Goal: Task Accomplishment & Management: Use online tool/utility

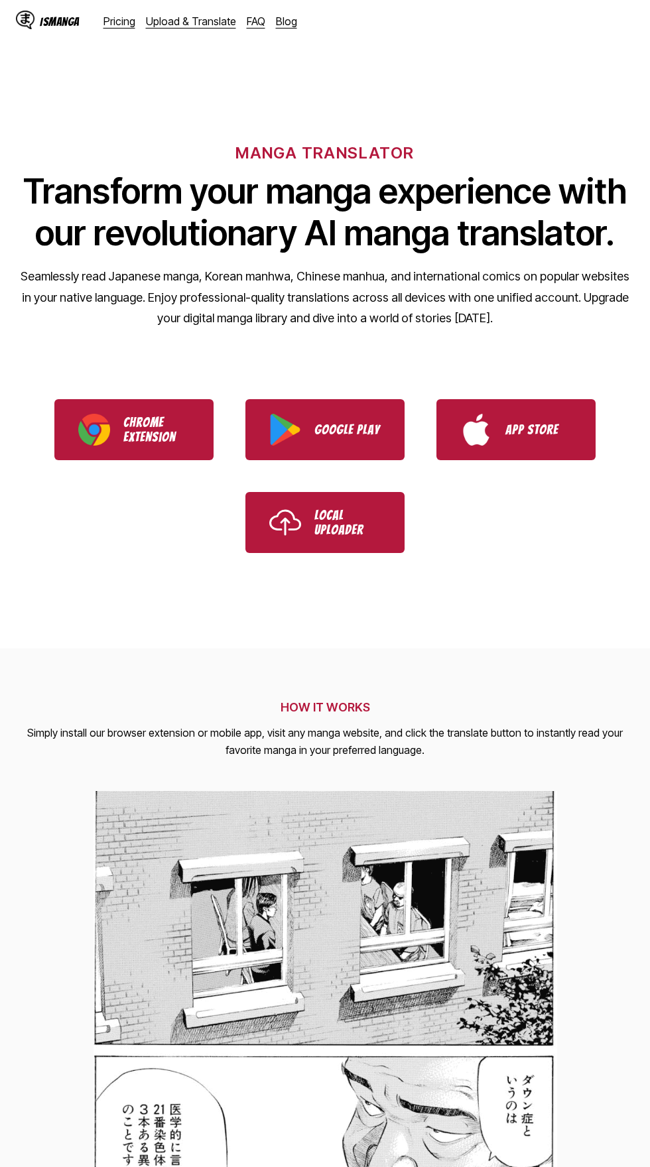
click at [199, 25] on link "Upload & Translate" at bounding box center [191, 21] width 90 height 13
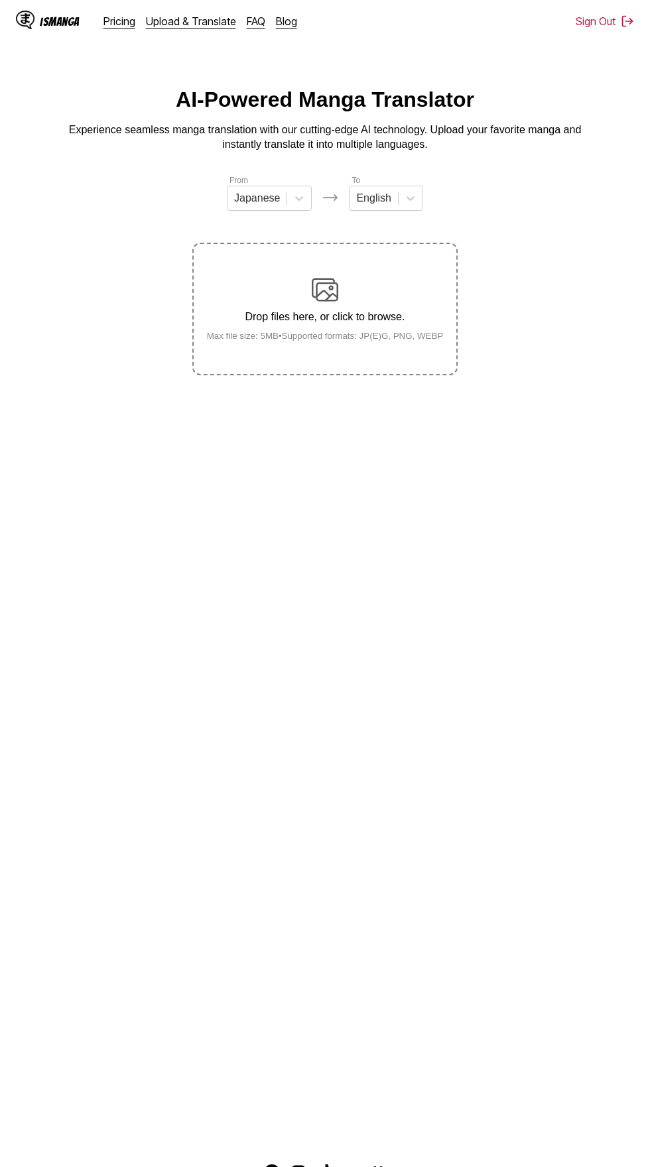
click at [341, 253] on label "Drop files here, or click to browse. Max file size: 5MB • Supported formats: JP…" at bounding box center [325, 309] width 263 height 130
click at [0, 0] on input "Drop files here, or click to browse. Max file size: 5MB • Supported formats: JP…" at bounding box center [0, 0] width 0 height 0
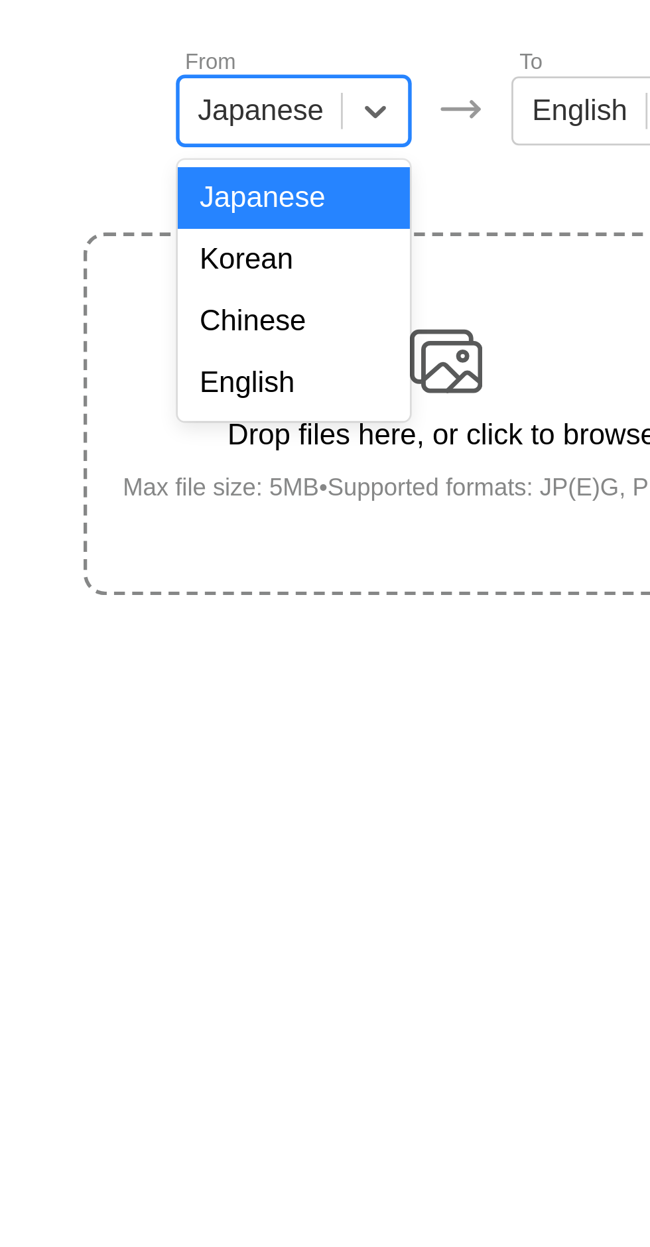
click at [277, 299] on div "English" at bounding box center [269, 297] width 85 height 23
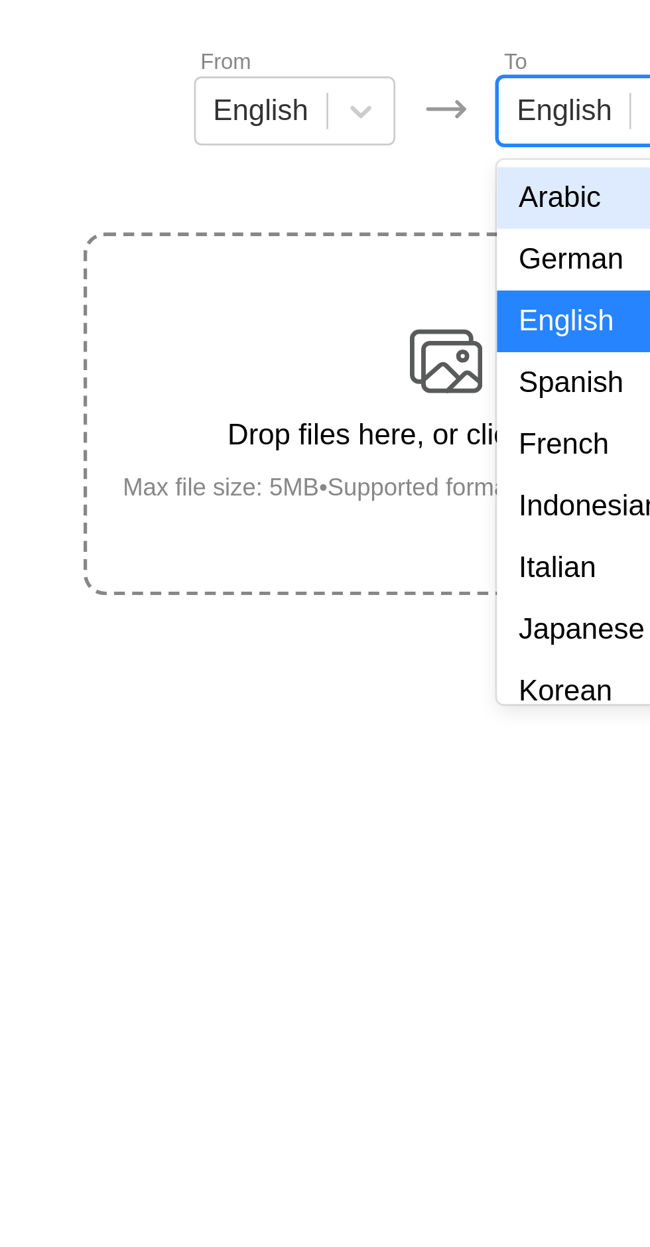
click at [384, 345] on div "Indonesian" at bounding box center [380, 343] width 74 height 23
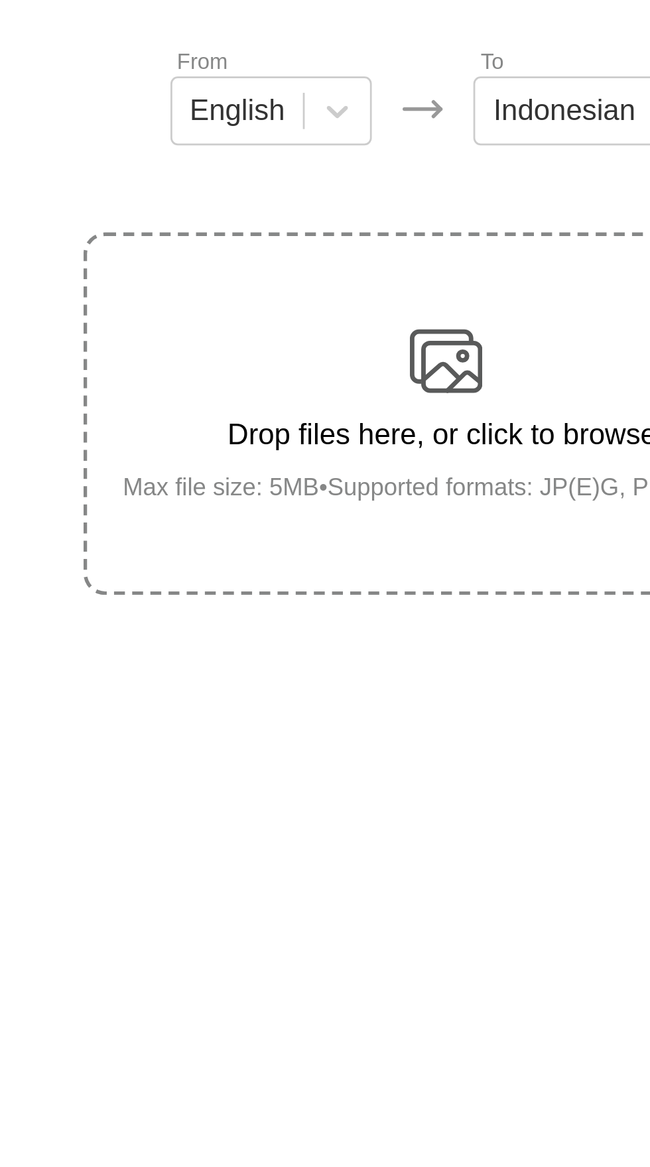
click at [325, 277] on img at bounding box center [325, 290] width 27 height 27
click at [0, 0] on input "Drop files here, or click to browse. Max file size: 5MB • Supported formats: JP…" at bounding box center [0, 0] width 0 height 0
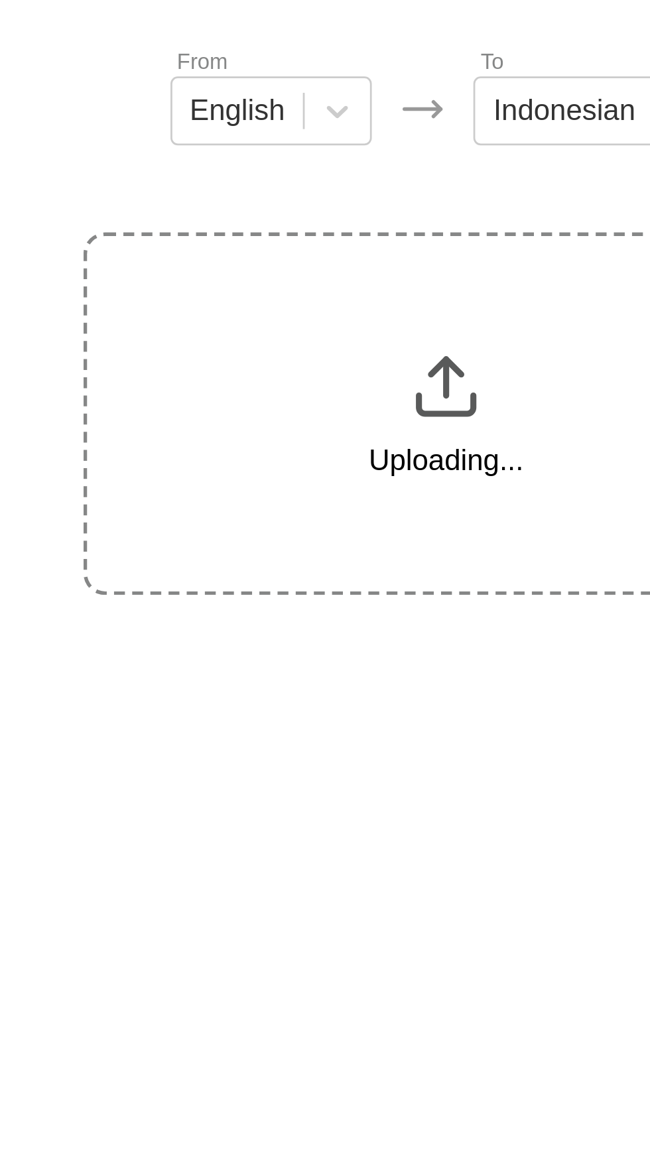
click at [277, 385] on main "AI-Powered Manga Translator Experience seamless manga translation with our cutt…" at bounding box center [325, 613] width 650 height 1050
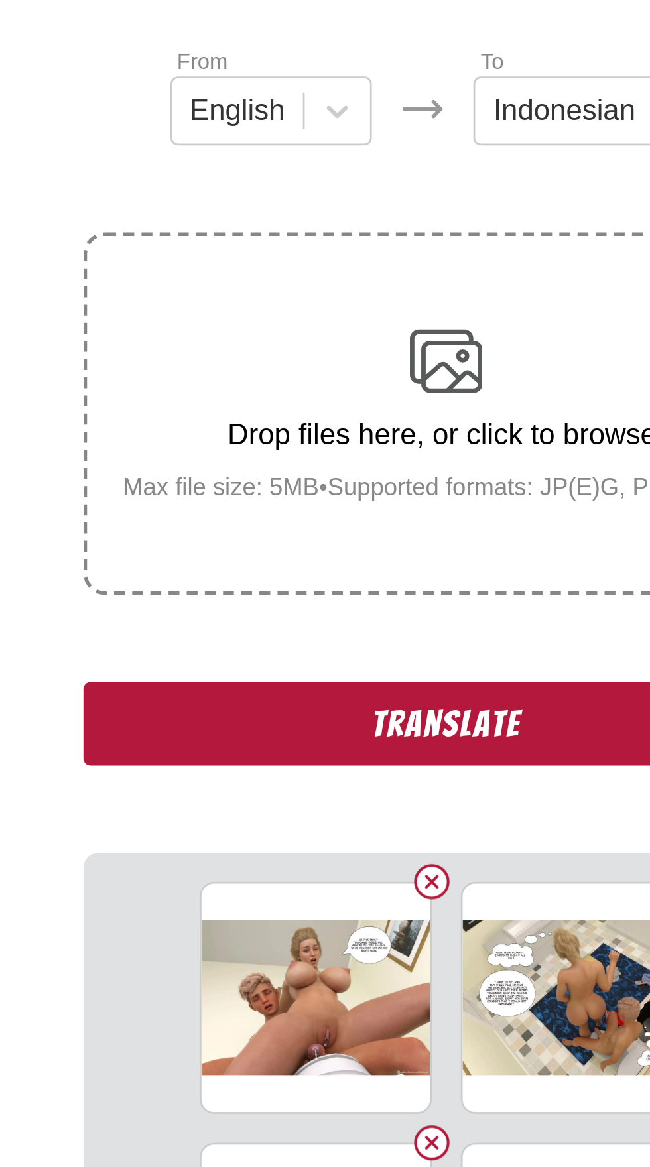
click at [286, 407] on button "Translate" at bounding box center [324, 422] width 265 height 31
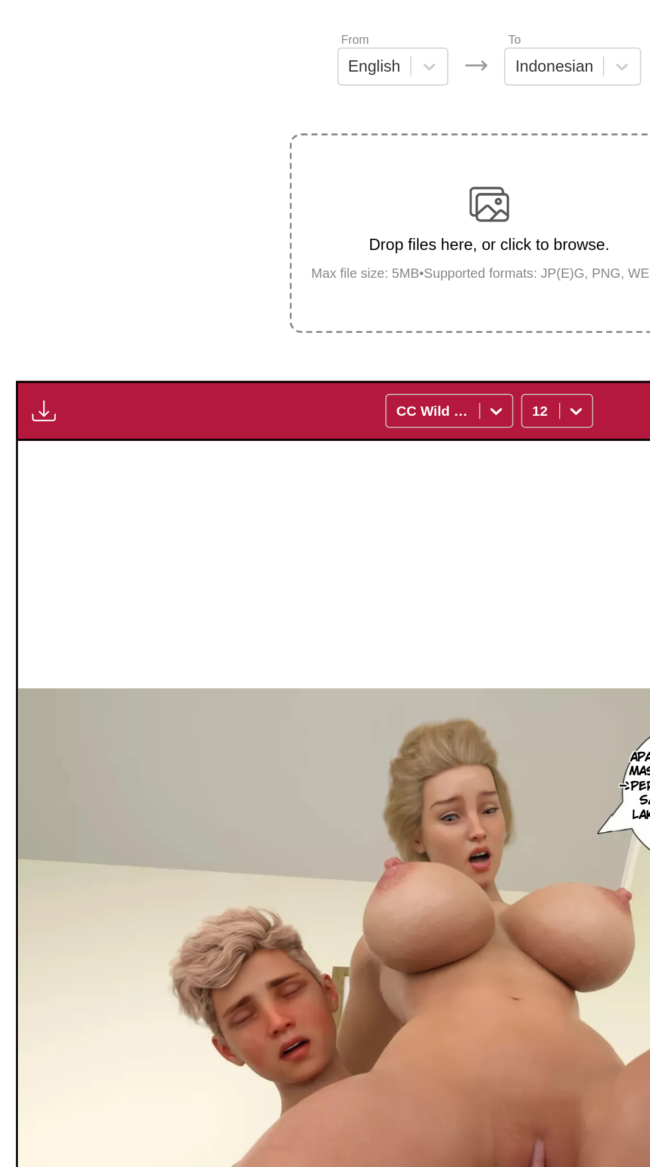
click at [35, 419] on img "button" at bounding box center [29, 427] width 16 height 16
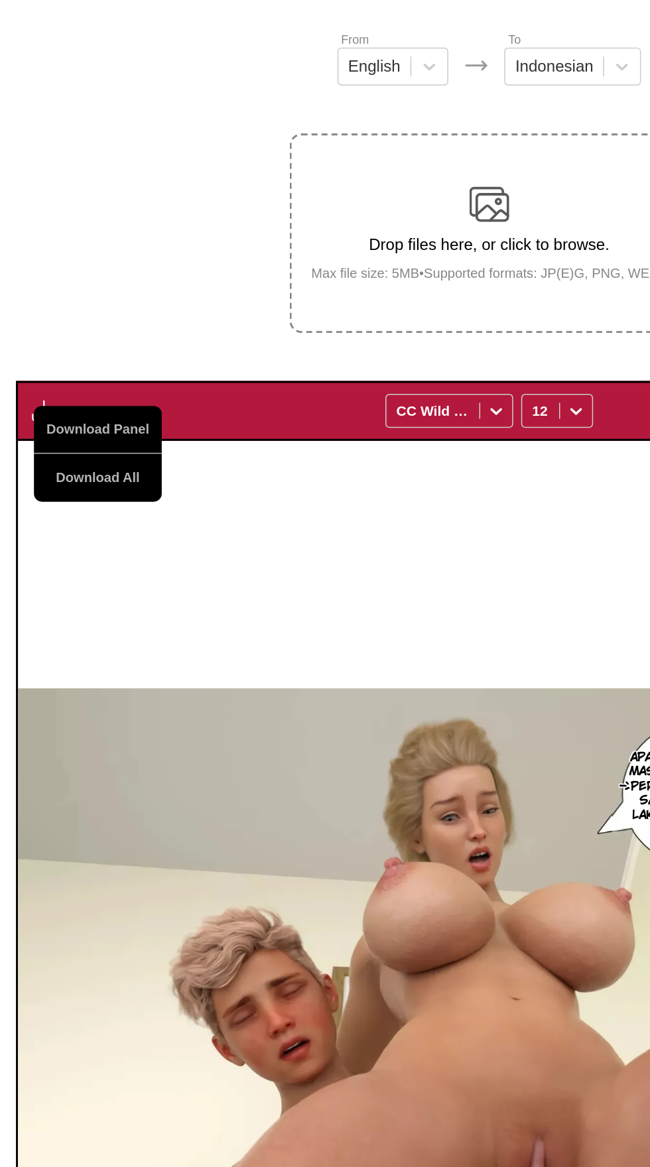
click at [73, 456] on button "Download All" at bounding box center [65, 472] width 85 height 32
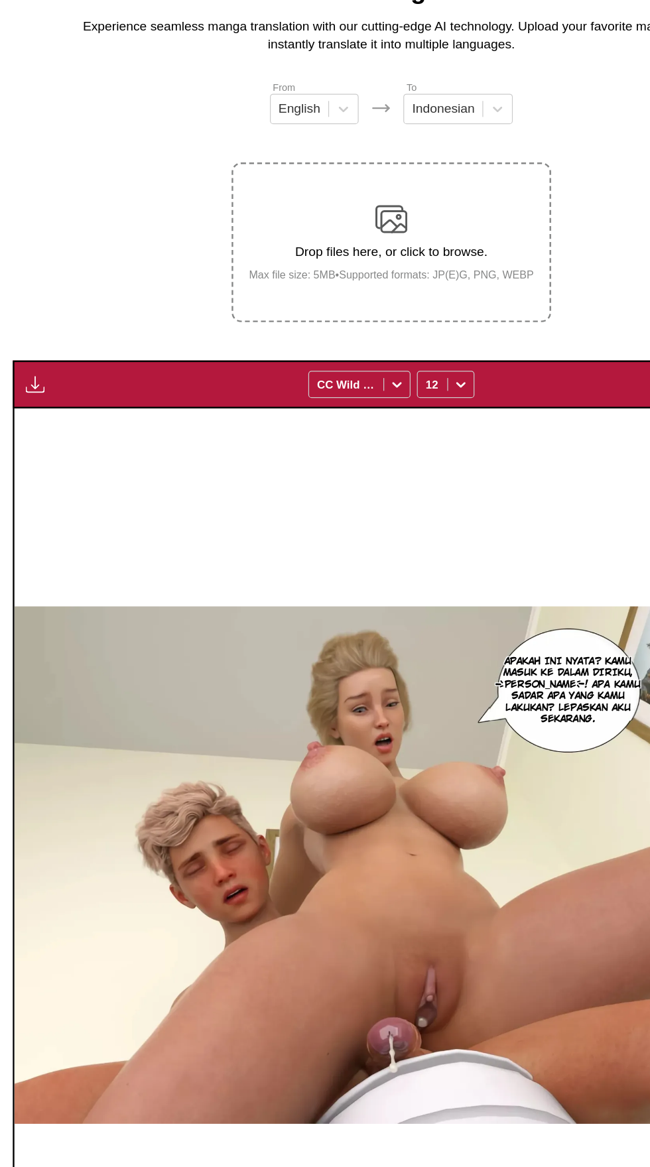
click at [27, 419] on img "button" at bounding box center [29, 427] width 16 height 16
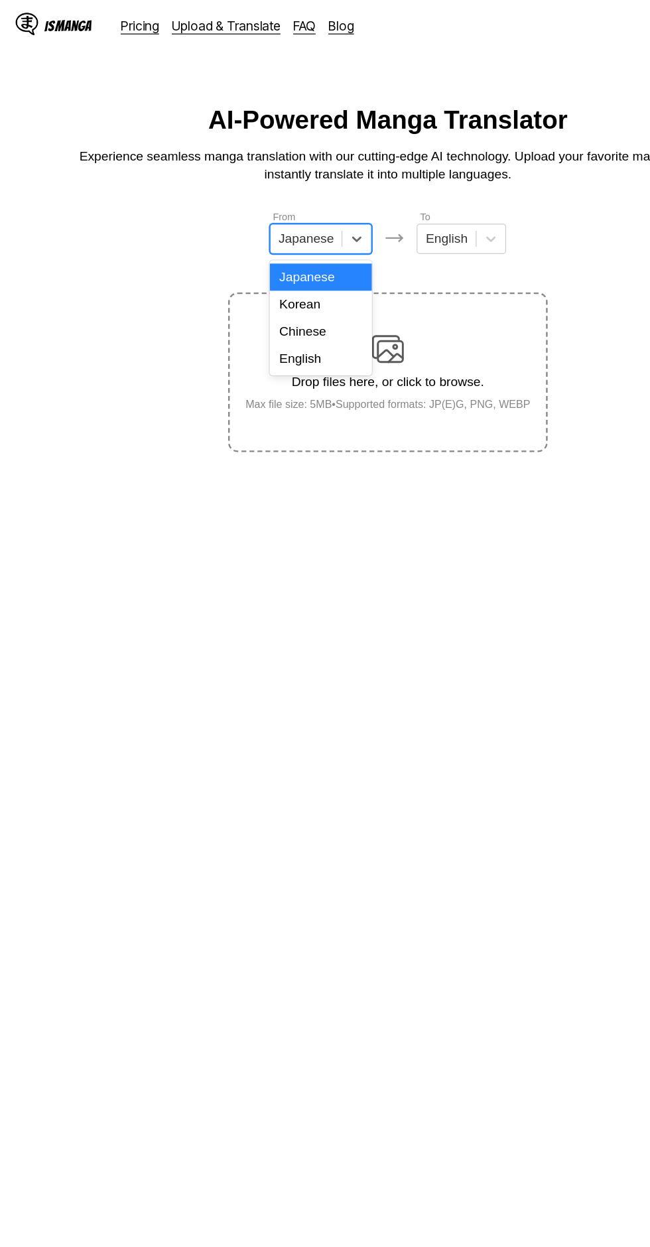
click at [279, 292] on div "English" at bounding box center [269, 297] width 85 height 23
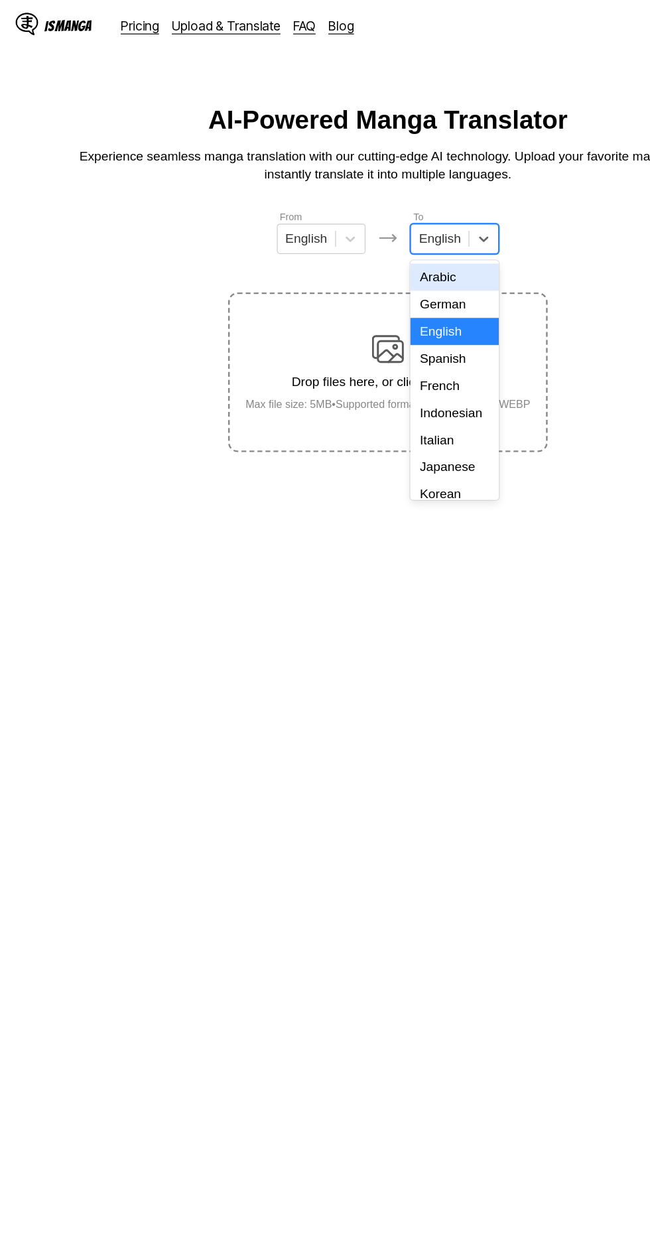
click at [397, 340] on div "Indonesian" at bounding box center [380, 343] width 74 height 23
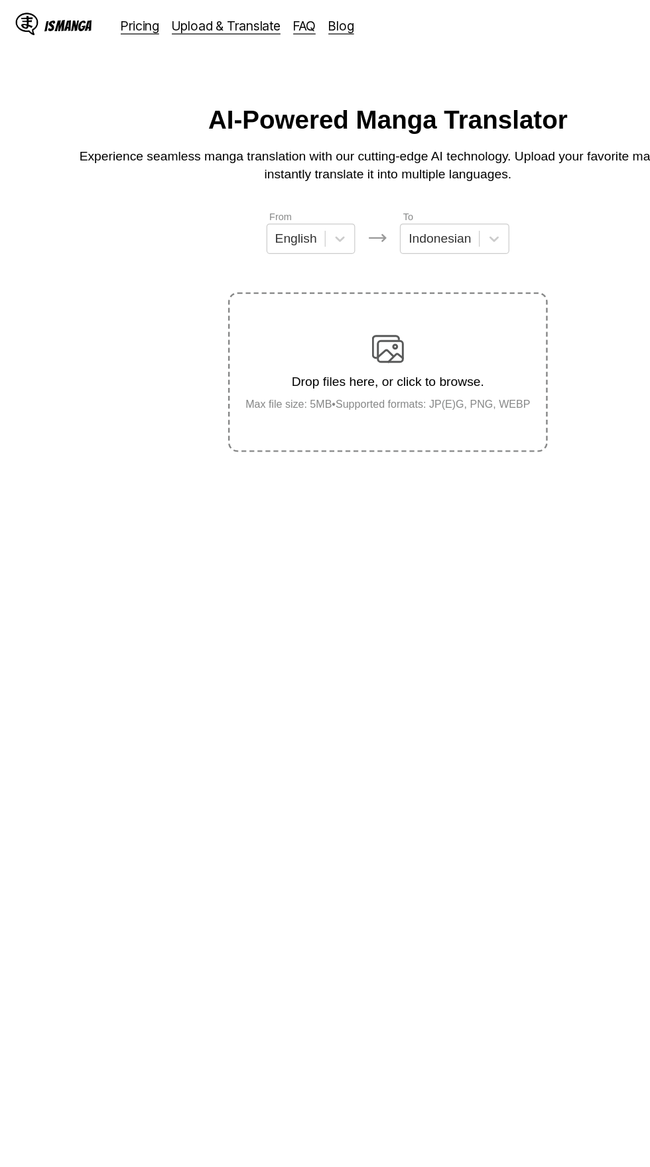
click at [327, 277] on img at bounding box center [325, 290] width 27 height 27
click at [0, 0] on input "Drop files here, or click to browse. Max file size: 5MB • Supported formats: JP…" at bounding box center [0, 0] width 0 height 0
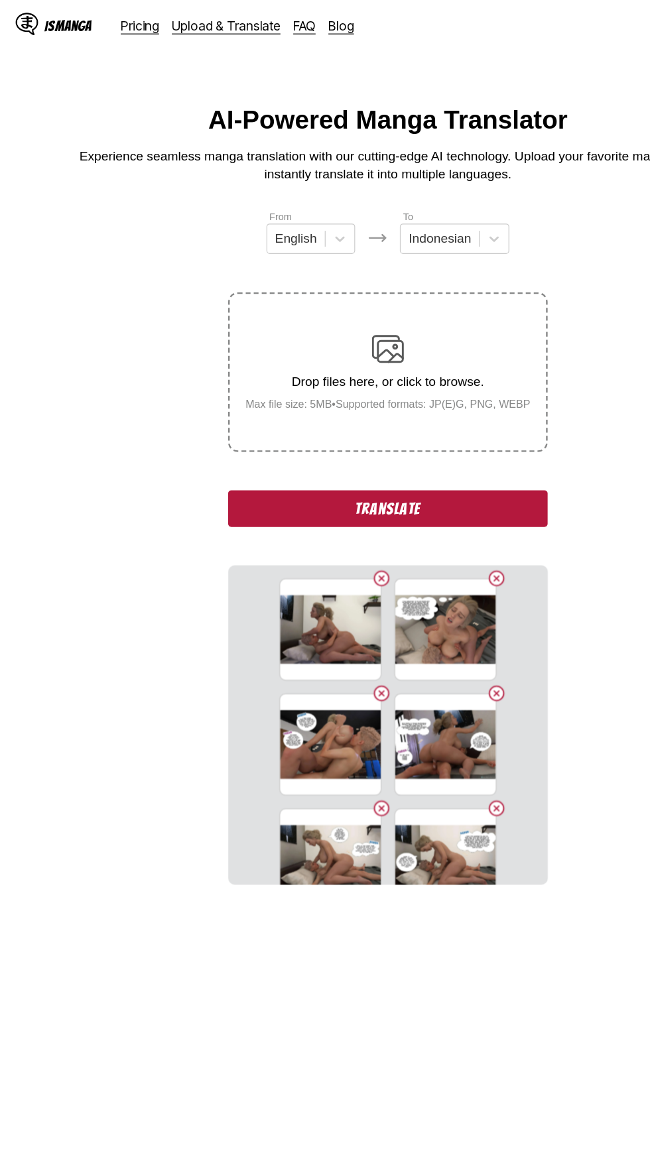
click at [367, 407] on button "Translate" at bounding box center [324, 422] width 265 height 31
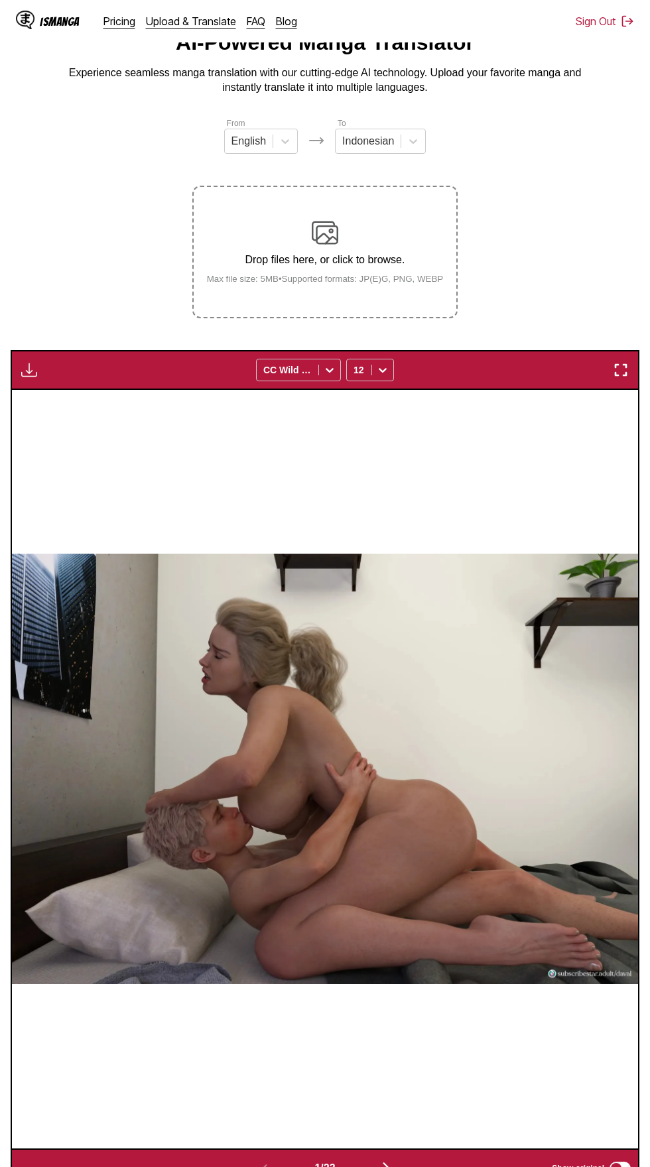
scroll to position [63, 0]
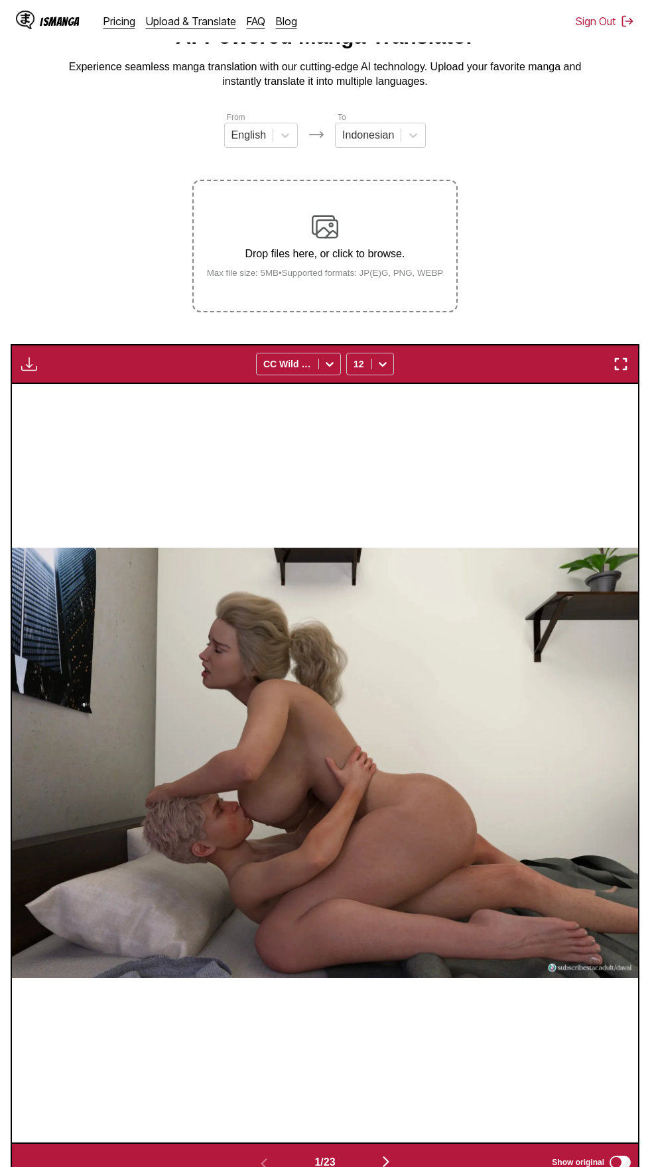
click at [23, 356] on img "button" at bounding box center [29, 364] width 16 height 16
click at [86, 393] on button "Download All" at bounding box center [65, 409] width 85 height 32
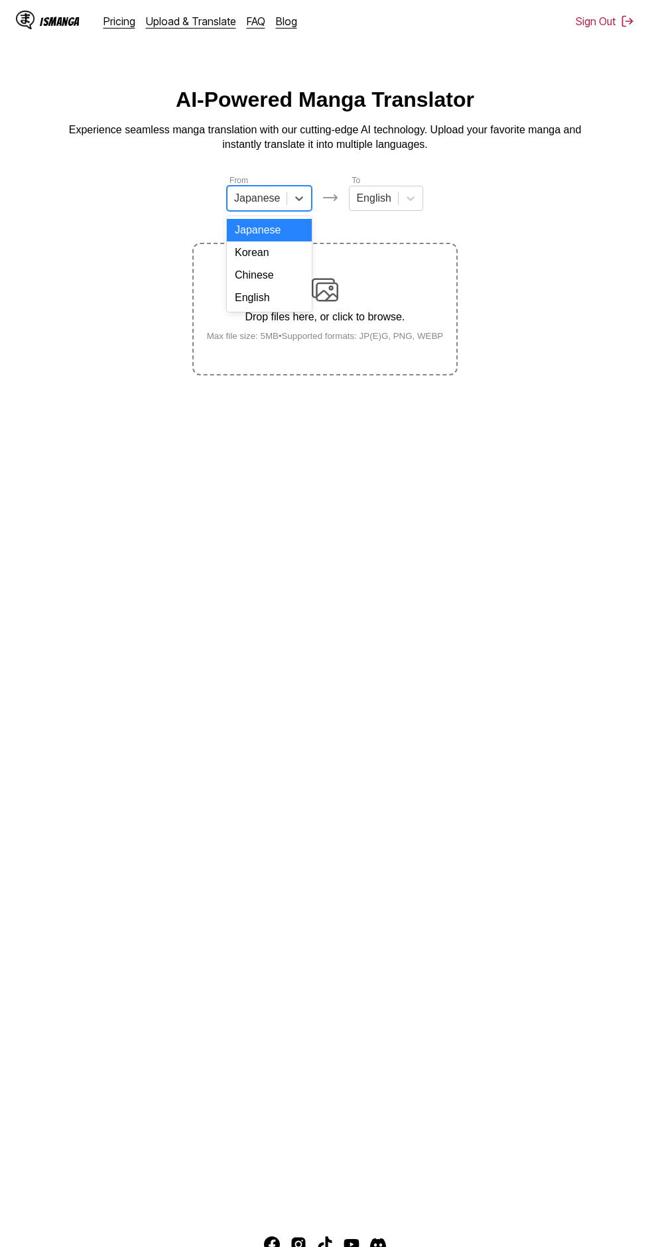
click at [281, 300] on div "English" at bounding box center [269, 297] width 85 height 23
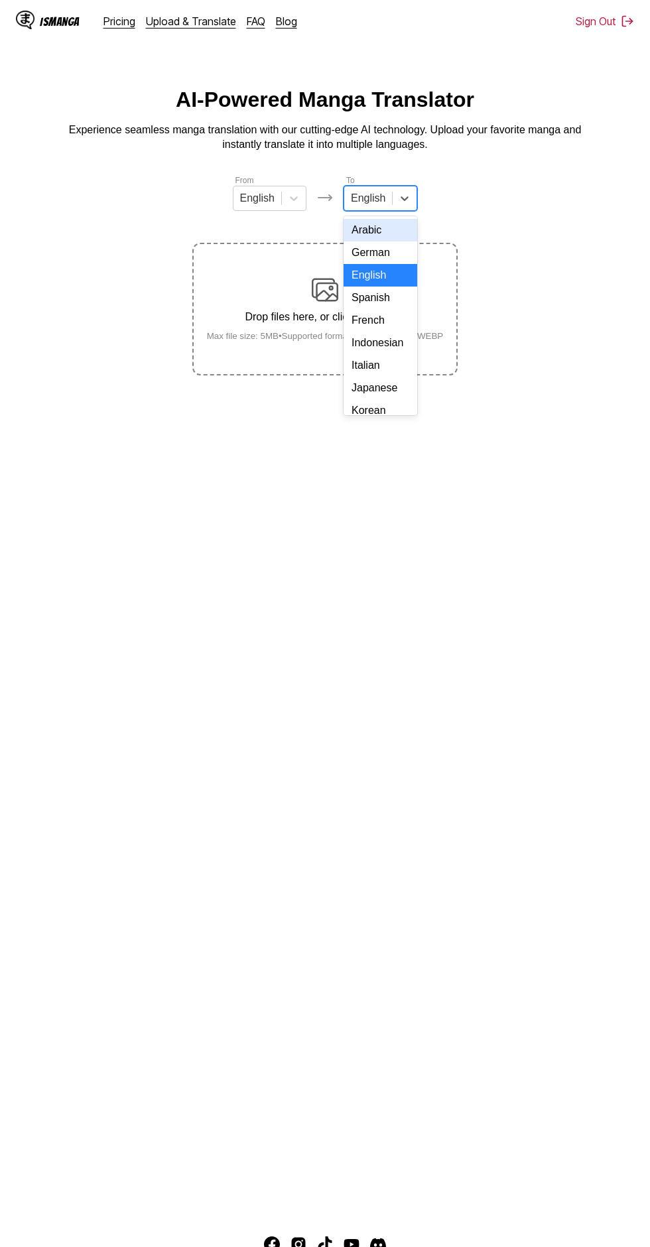
click at [390, 343] on div "Indonesian" at bounding box center [380, 343] width 74 height 23
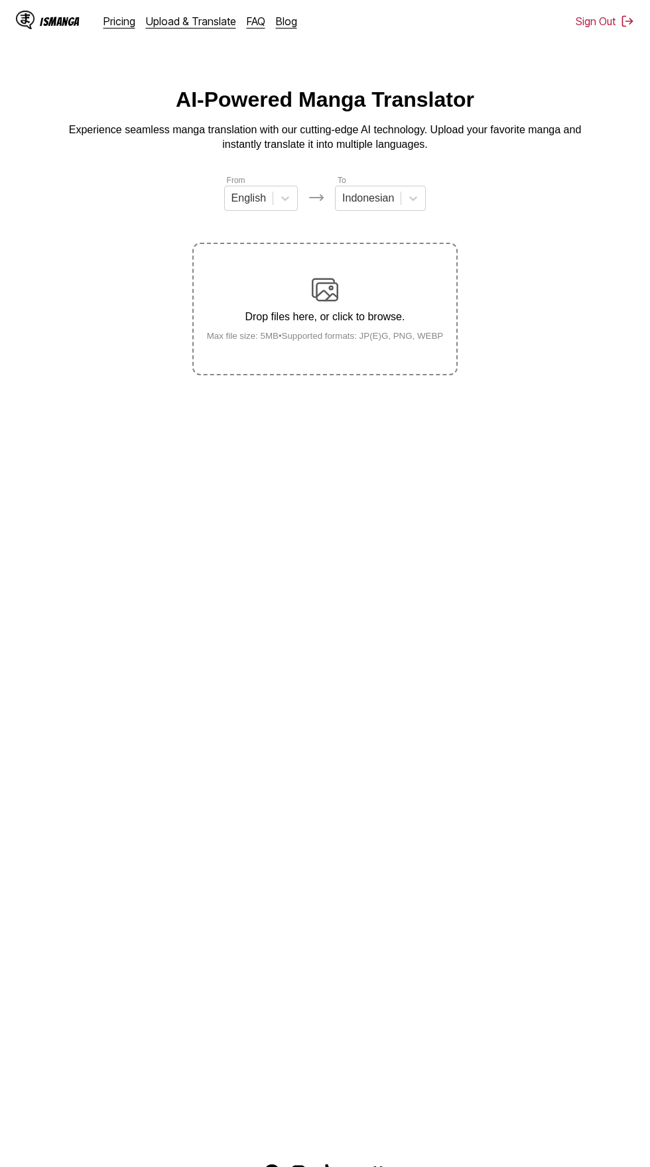
click at [336, 277] on img at bounding box center [325, 290] width 27 height 27
click at [0, 0] on input "Drop files here, or click to browse. Max file size: 5MB • Supported formats: JP…" at bounding box center [0, 0] width 0 height 0
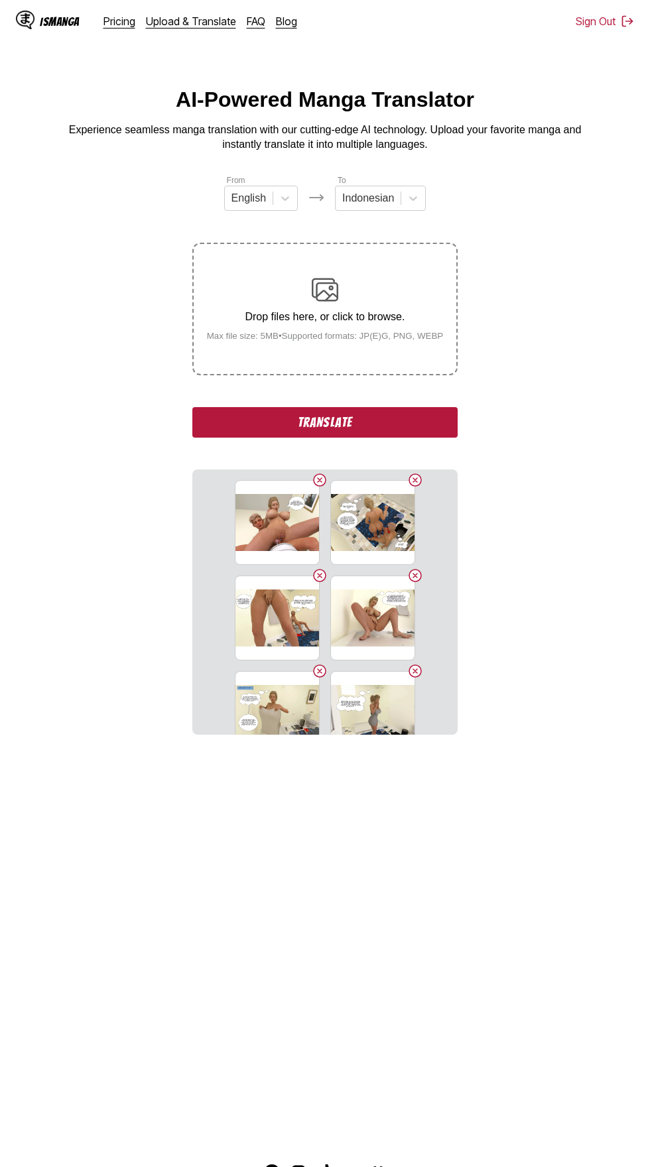
click at [341, 407] on button "Translate" at bounding box center [324, 422] width 265 height 31
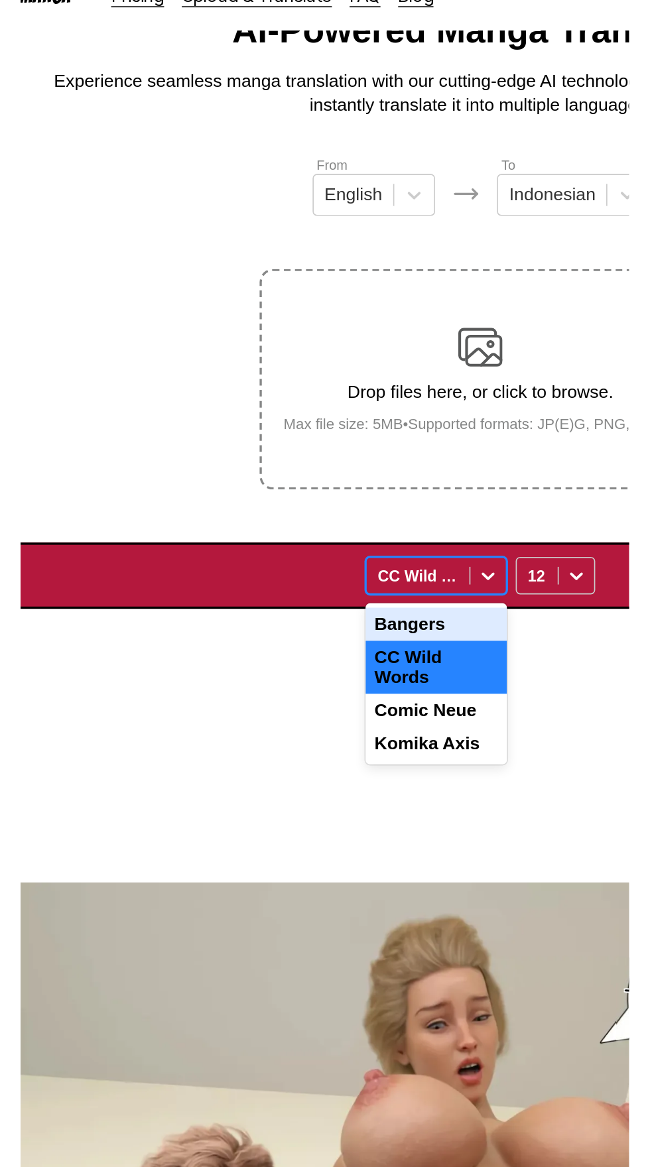
scroll to position [57, 0]
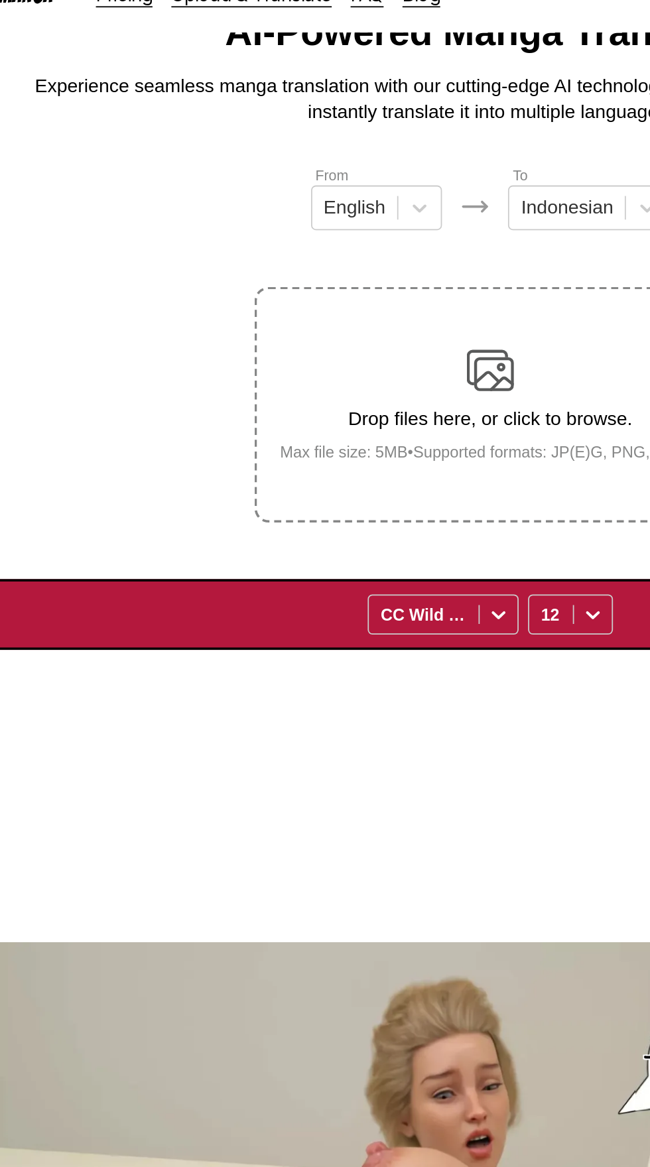
click at [187, 267] on section "From English To Indonesian Drop files here, or click to browse. Max file size: …" at bounding box center [325, 653] width 629 height 1072
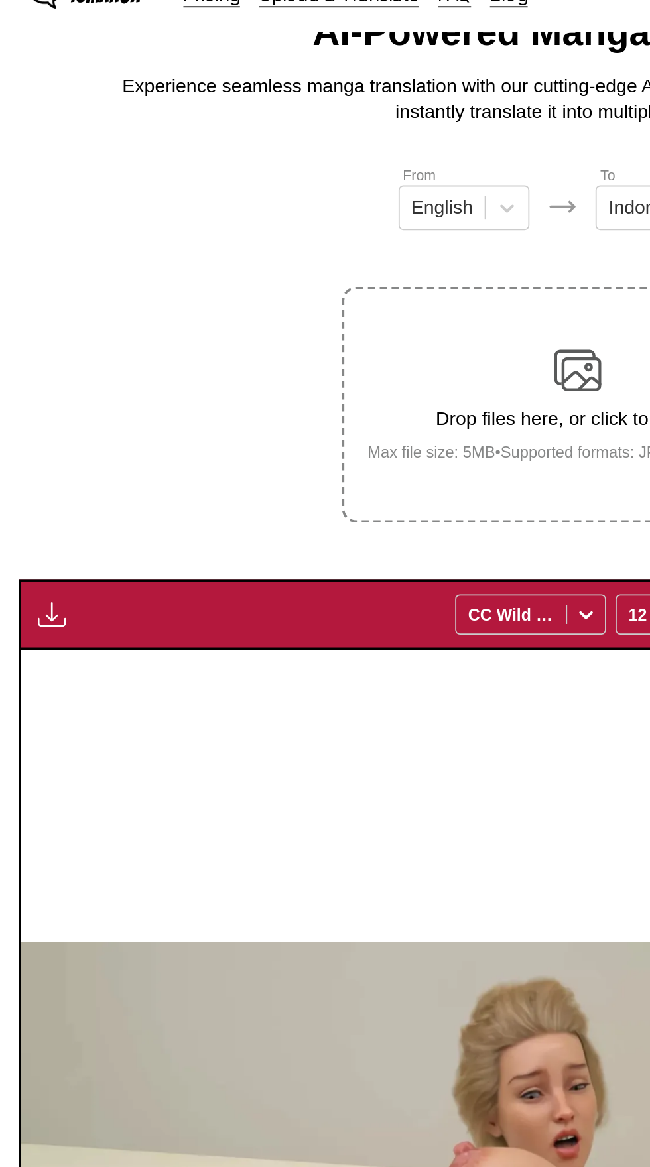
click at [40, 361] on button "button" at bounding box center [29, 369] width 24 height 17
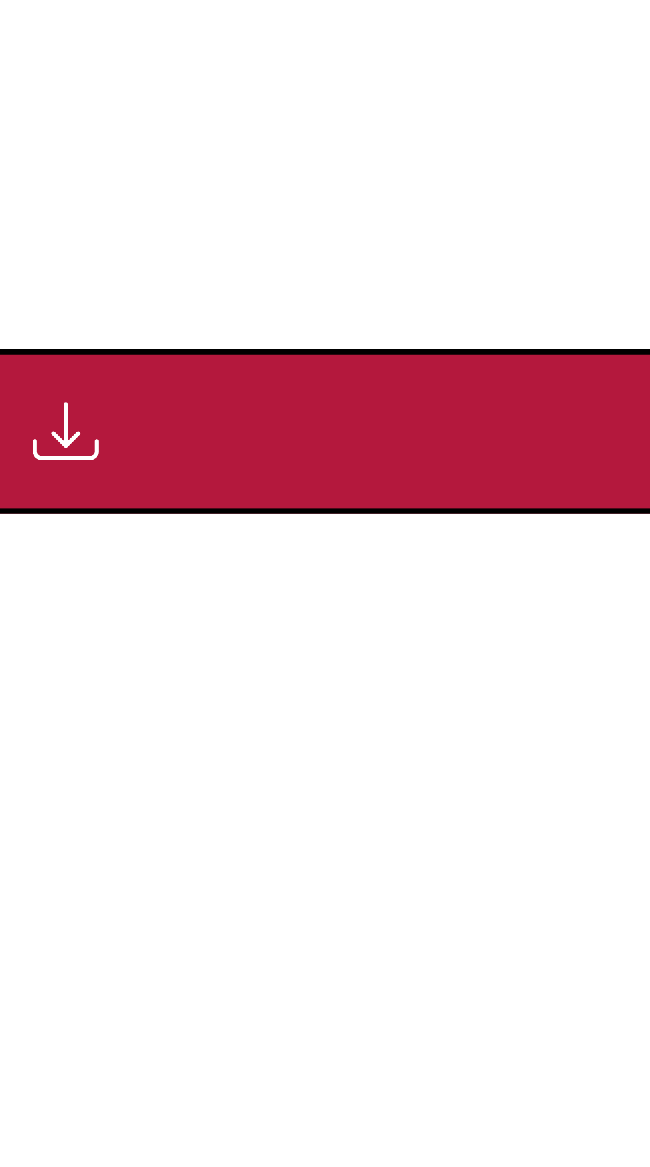
click at [30, 362] on img "button" at bounding box center [29, 370] width 16 height 16
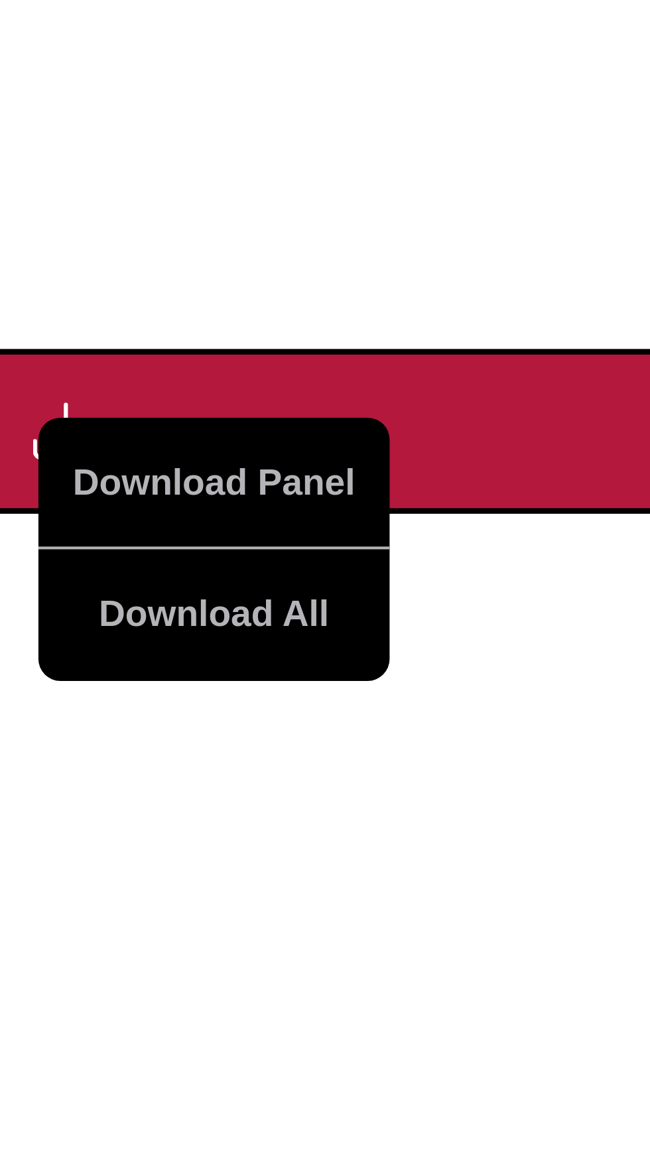
click at [76, 399] on button "Download All" at bounding box center [65, 415] width 85 height 32
click at [80, 399] on button "Download All" at bounding box center [65, 415] width 85 height 32
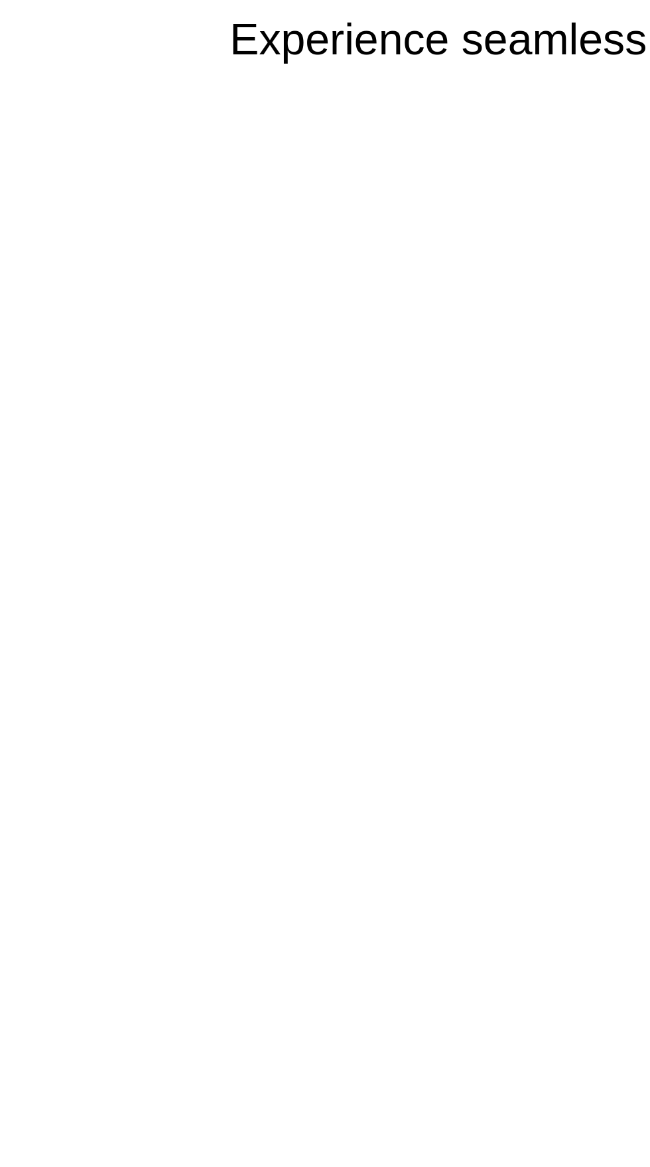
scroll to position [0, 0]
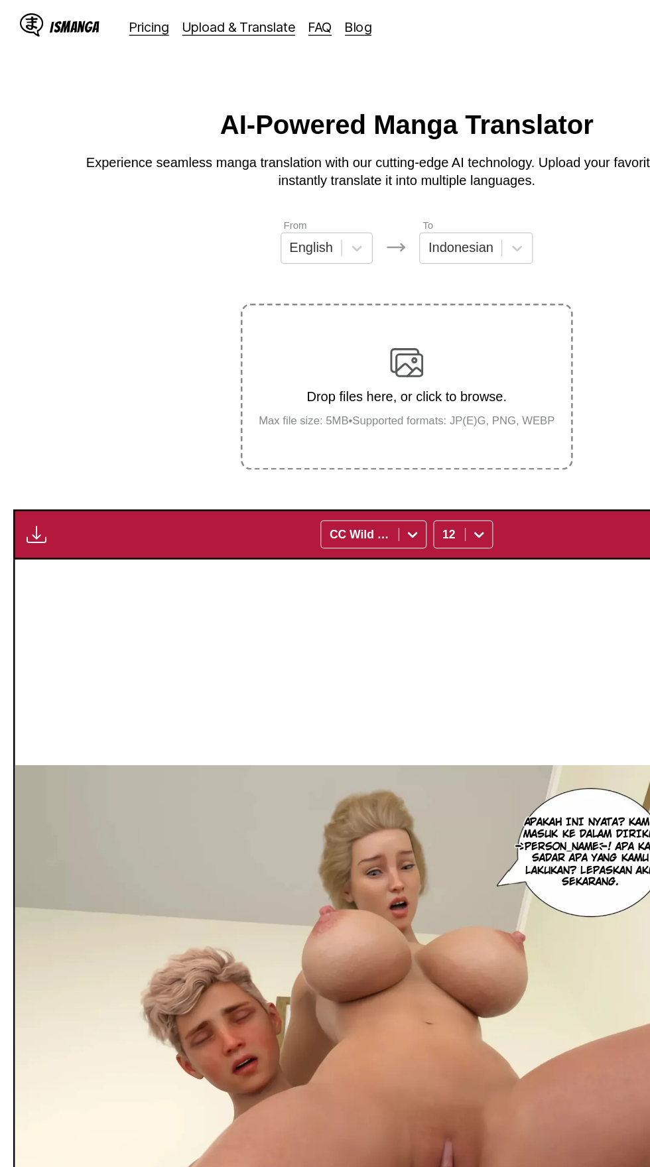
click at [28, 419] on img "button" at bounding box center [29, 427] width 16 height 16
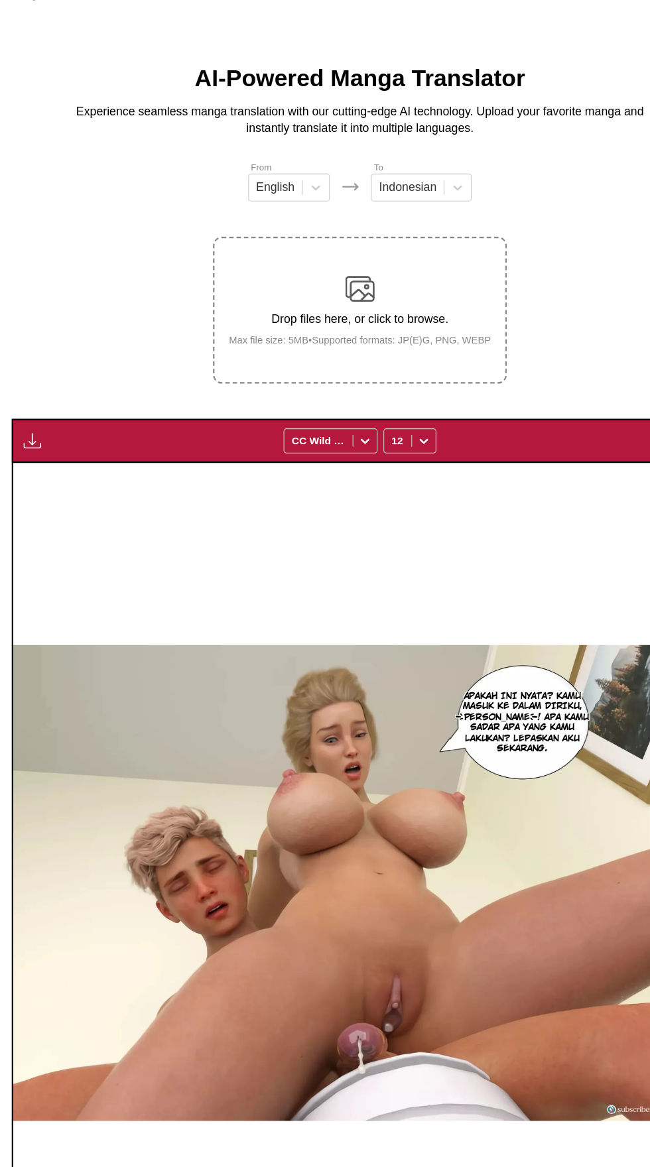
click at [37, 418] on button "button" at bounding box center [29, 426] width 24 height 17
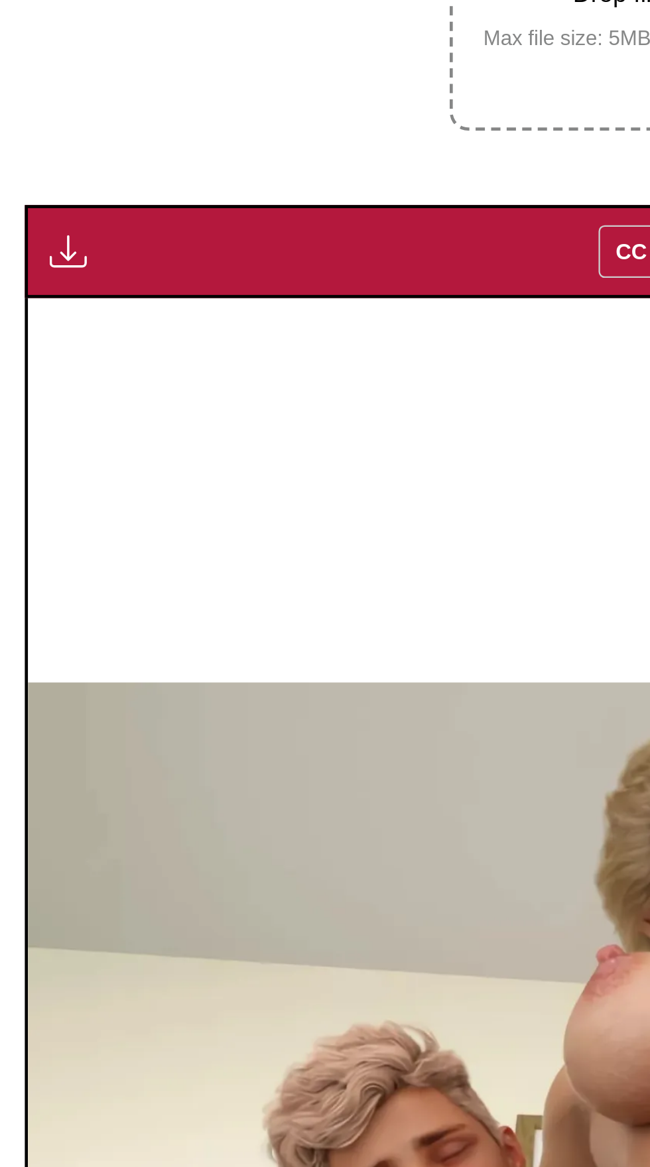
click at [165, 547] on div "APAKAH INI NYATA? KAMU MASUK KE DALAM DIRIKU, AARON! APA KAMU SADAR APA YANG KA…" at bounding box center [325, 825] width 626 height 759
click at [629, 418] on img "button" at bounding box center [621, 426] width 16 height 16
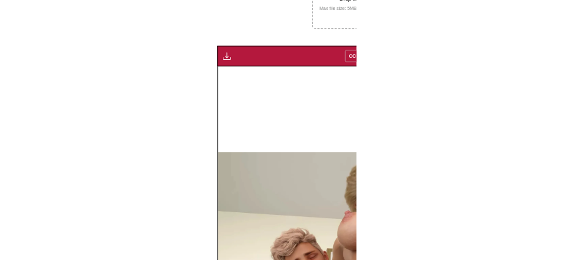
scroll to position [0, 0]
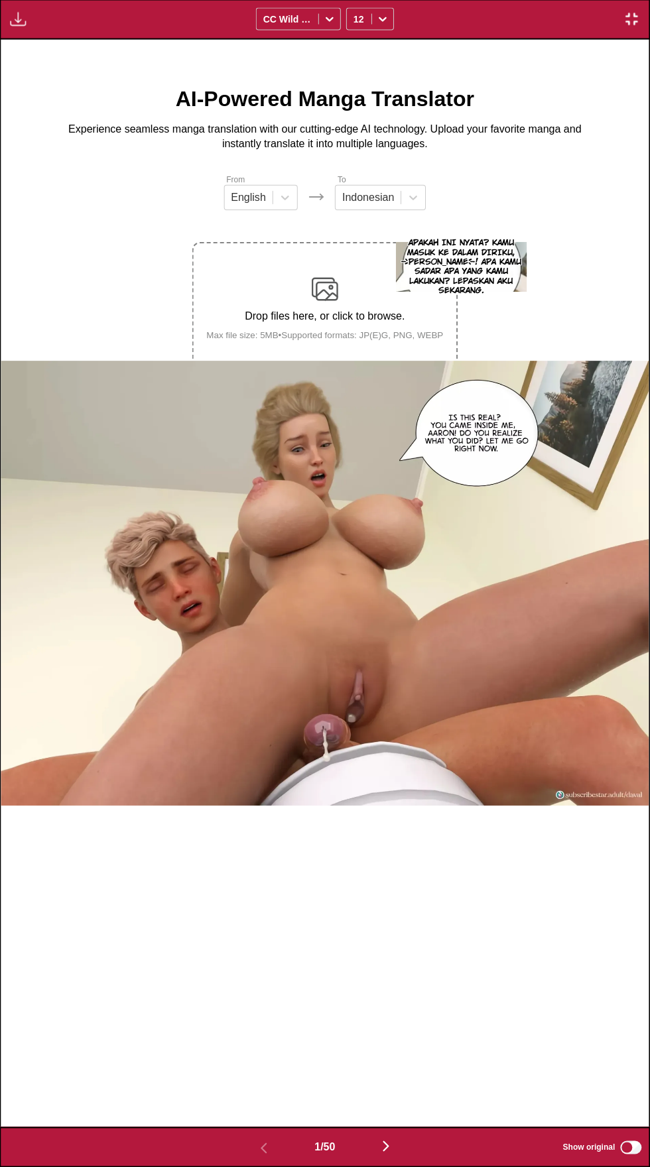
click at [15, 22] on img "button" at bounding box center [19, 20] width 16 height 16
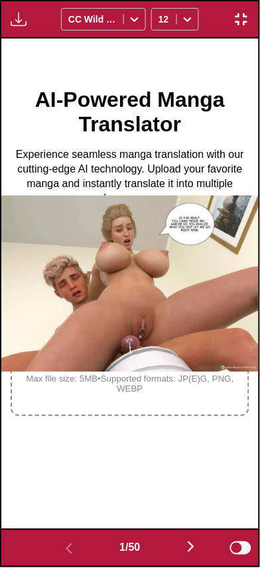
click at [259, 196] on img at bounding box center [129, 284] width 257 height 177
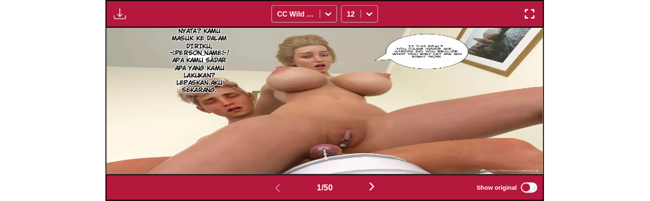
scroll to position [414, 0]
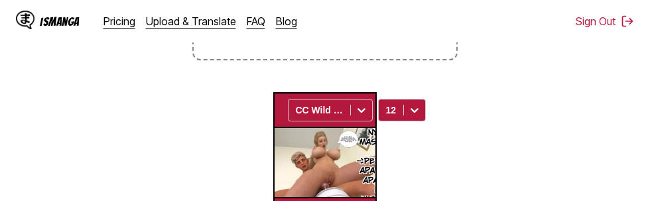
scroll to position [311, 0]
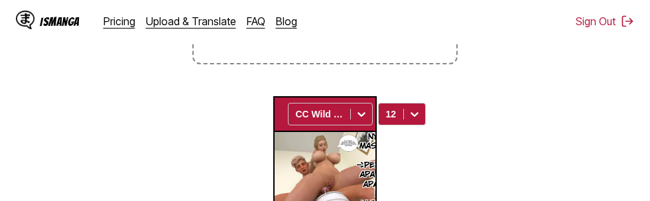
click at [387, 156] on p "APAKAH INI NYATA? KAMU MASUK KE DALAM DIRIKU, AARON! APA KAMU SADAR APA YANG KA…" at bounding box center [395, 169] width 82 height 101
click at [444, 130] on section "From English To Indonesian Drop files here, or click to browse. Max file size: …" at bounding box center [325, 48] width 629 height 371
click at [458, 154] on section "From English To Indonesian Drop files here, or click to browse. Max file size: …" at bounding box center [325, 48] width 629 height 371
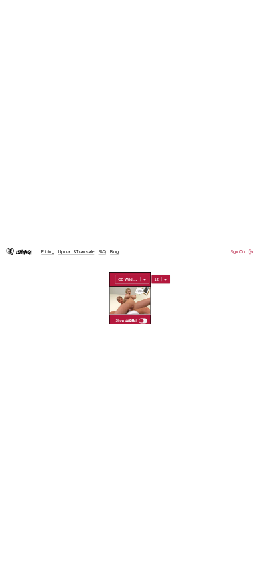
scroll to position [77, 0]
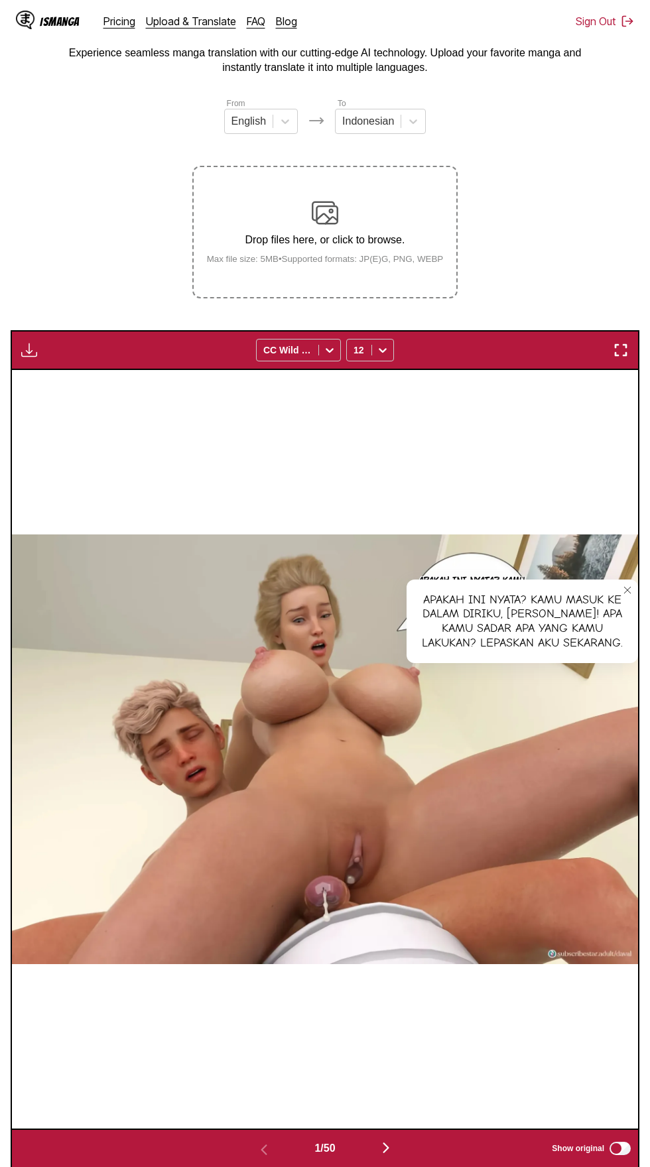
click at [621, 342] on img "button" at bounding box center [621, 350] width 16 height 16
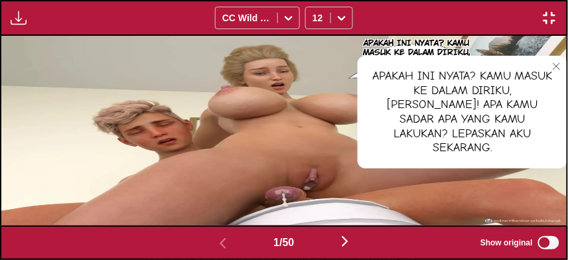
click at [420, 186] on img at bounding box center [283, 131] width 565 height 190
click at [548, 66] on button "close-tooltip" at bounding box center [556, 66] width 21 height 21
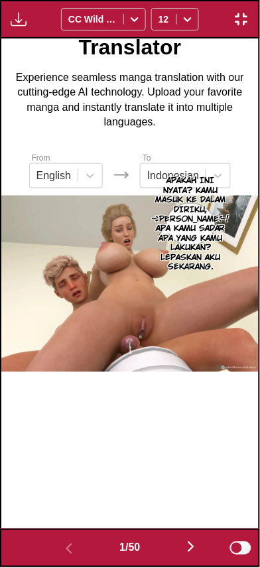
click at [243, 25] on img "button" at bounding box center [241, 19] width 16 height 16
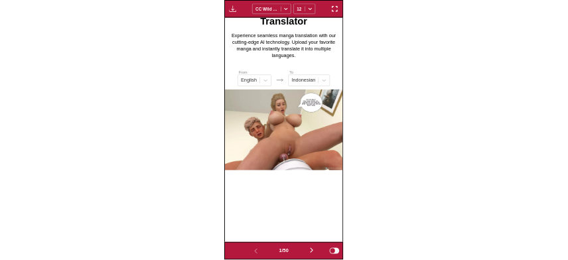
scroll to position [68, 0]
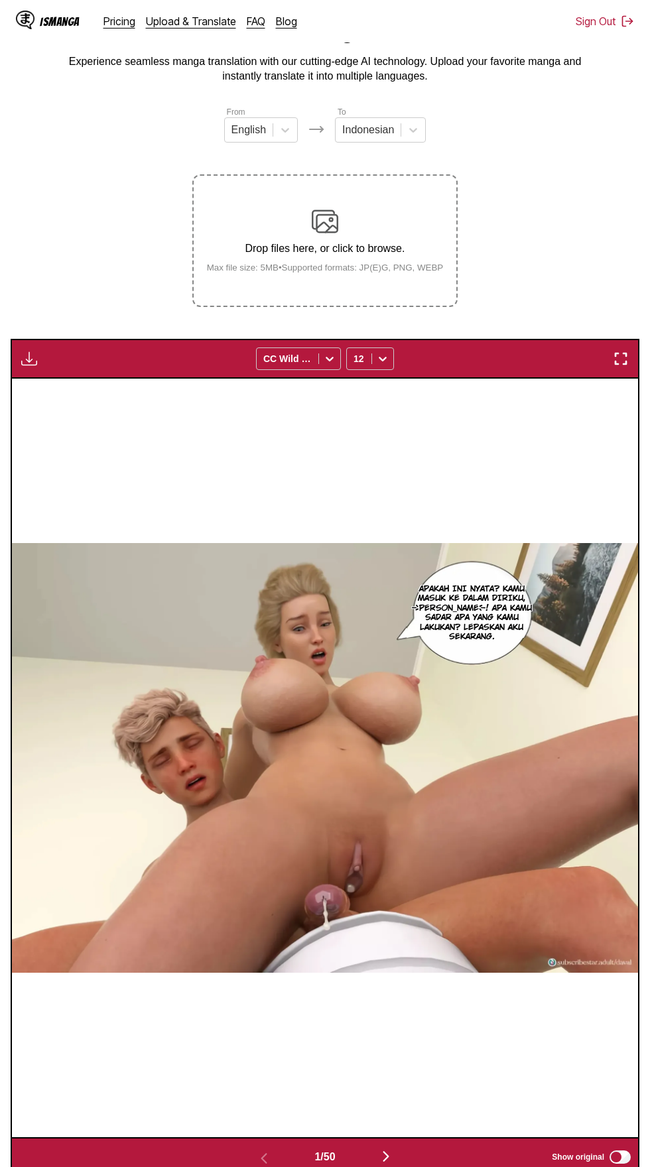
click at [621, 351] on img "button" at bounding box center [621, 359] width 16 height 16
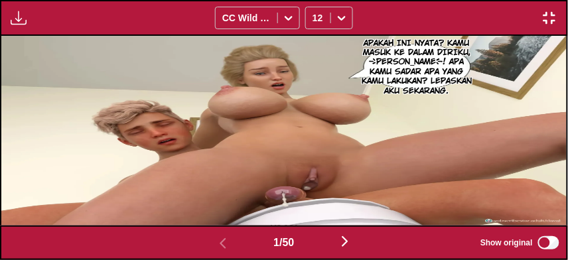
click at [475, 137] on img at bounding box center [283, 131] width 565 height 190
click at [114, 158] on img at bounding box center [283, 131] width 565 height 190
click at [128, 170] on img at bounding box center [283, 131] width 565 height 190
click at [551, 20] on img "button" at bounding box center [549, 18] width 16 height 16
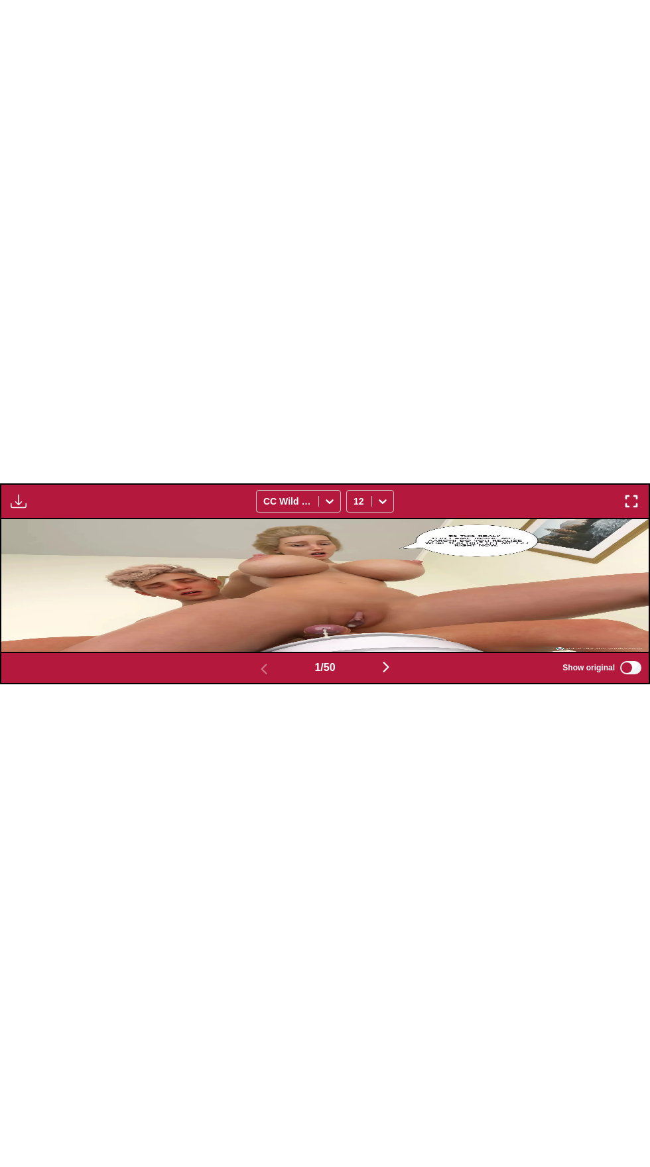
scroll to position [249, 0]
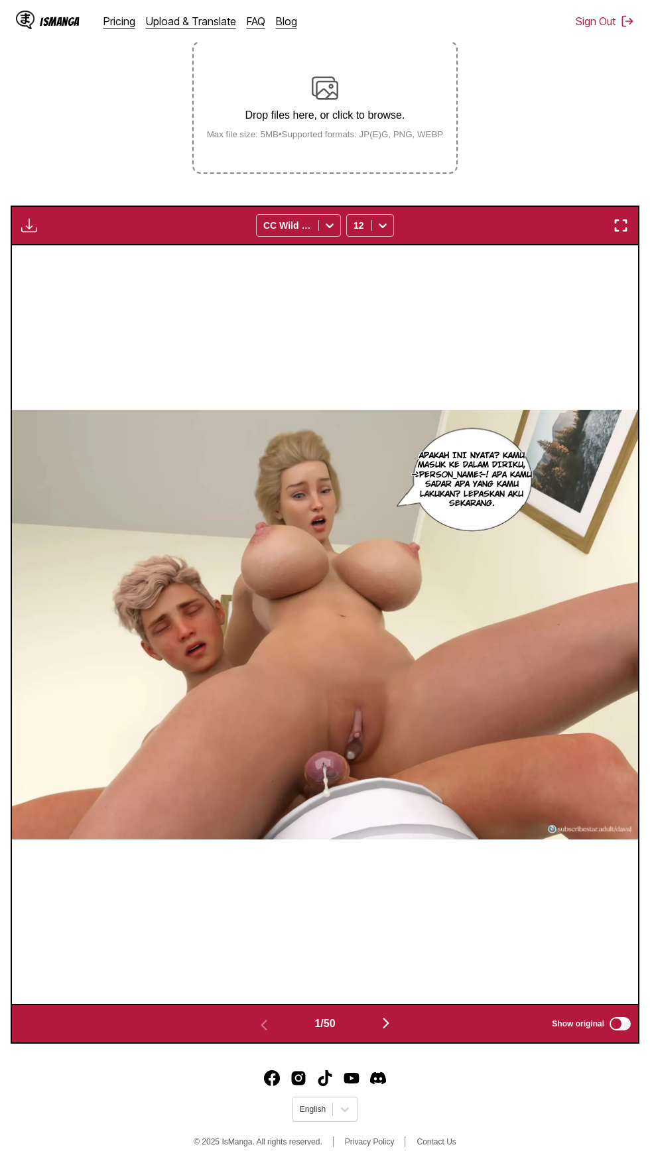
click at [627, 218] on img "button" at bounding box center [621, 226] width 16 height 16
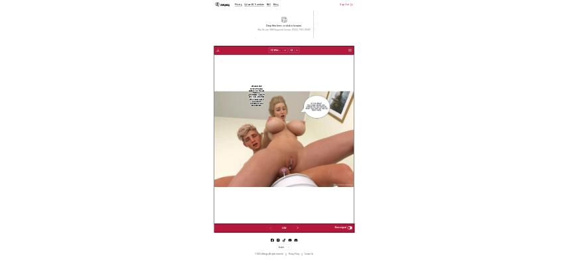
scroll to position [76, 0]
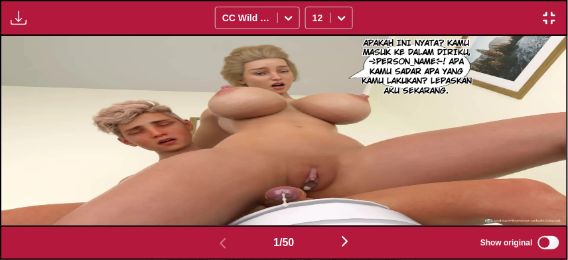
click at [113, 170] on img at bounding box center [283, 131] width 565 height 190
click at [124, 160] on img at bounding box center [283, 131] width 565 height 190
click at [351, 239] on img "button" at bounding box center [345, 241] width 16 height 16
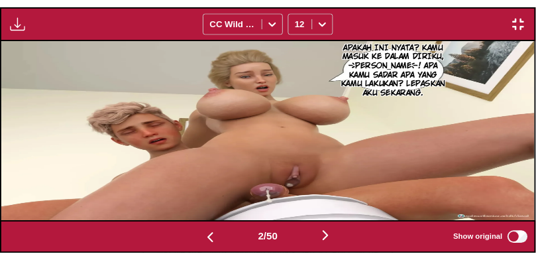
scroll to position [0, 566]
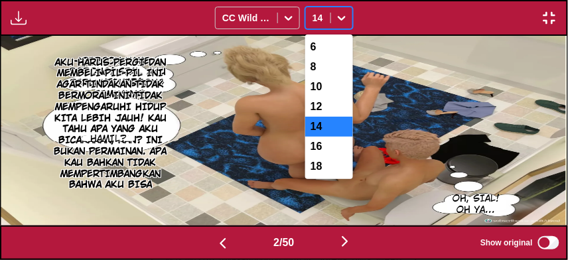
click at [328, 98] on div "12" at bounding box center [329, 107] width 48 height 20
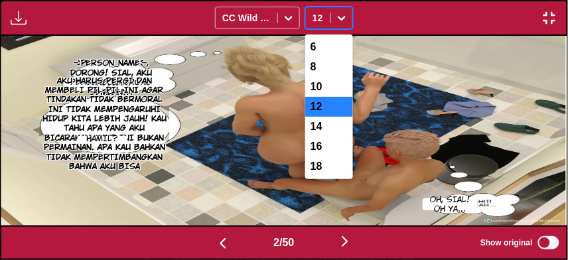
click at [329, 77] on div "10" at bounding box center [329, 87] width 48 height 20
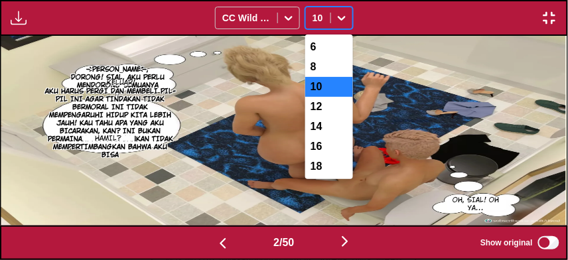
click at [324, 63] on div "8" at bounding box center [329, 67] width 48 height 20
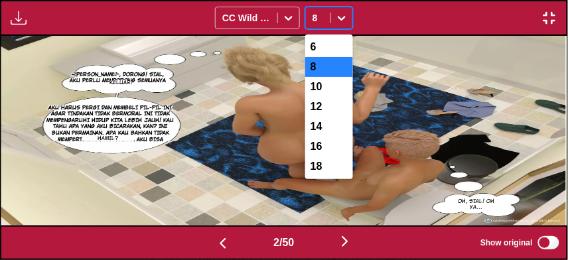
click at [326, 78] on div "10" at bounding box center [329, 87] width 48 height 20
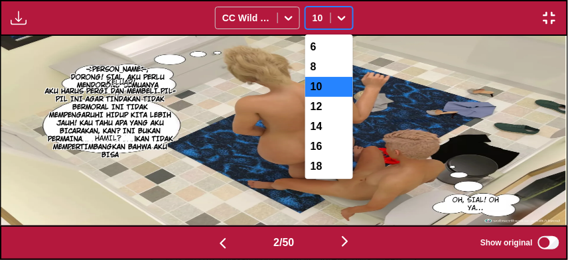
click at [333, 79] on div "10" at bounding box center [329, 87] width 48 height 20
click at [328, 80] on div "10" at bounding box center [329, 87] width 48 height 20
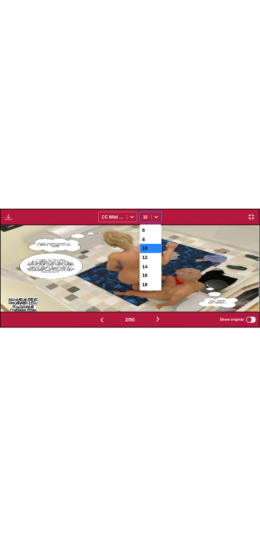
scroll to position [0, 258]
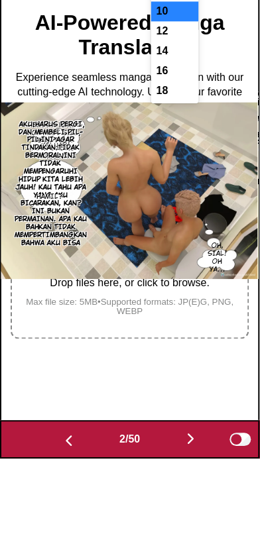
click at [239, 136] on div "Dorong, dorong! Sial, aku perlu mendorong semuanya keluar! Aku harus pergi dan …" at bounding box center [129, 268] width 257 height 460
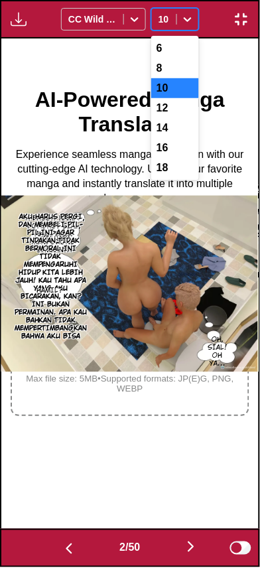
click at [180, 78] on div "10" at bounding box center [175, 88] width 48 height 20
click at [164, 45] on div "6" at bounding box center [175, 48] width 48 height 20
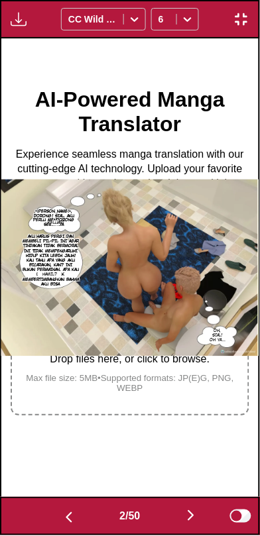
click at [241, 17] on img "button" at bounding box center [241, 19] width 16 height 16
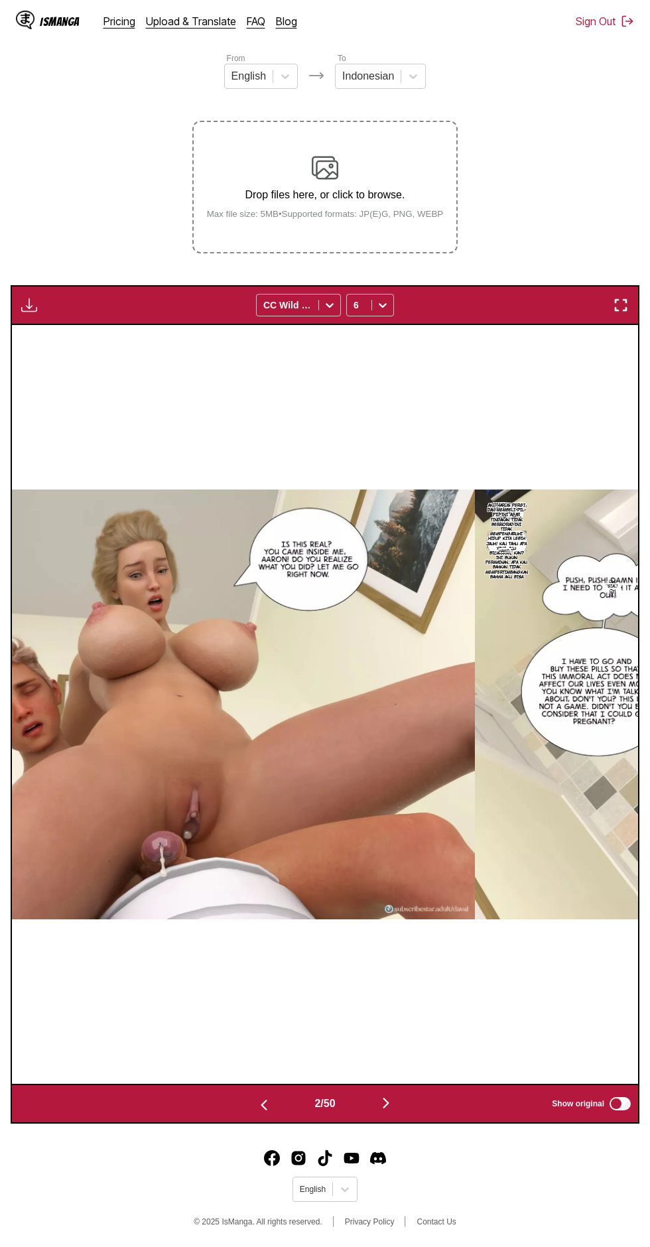
scroll to position [0, 626]
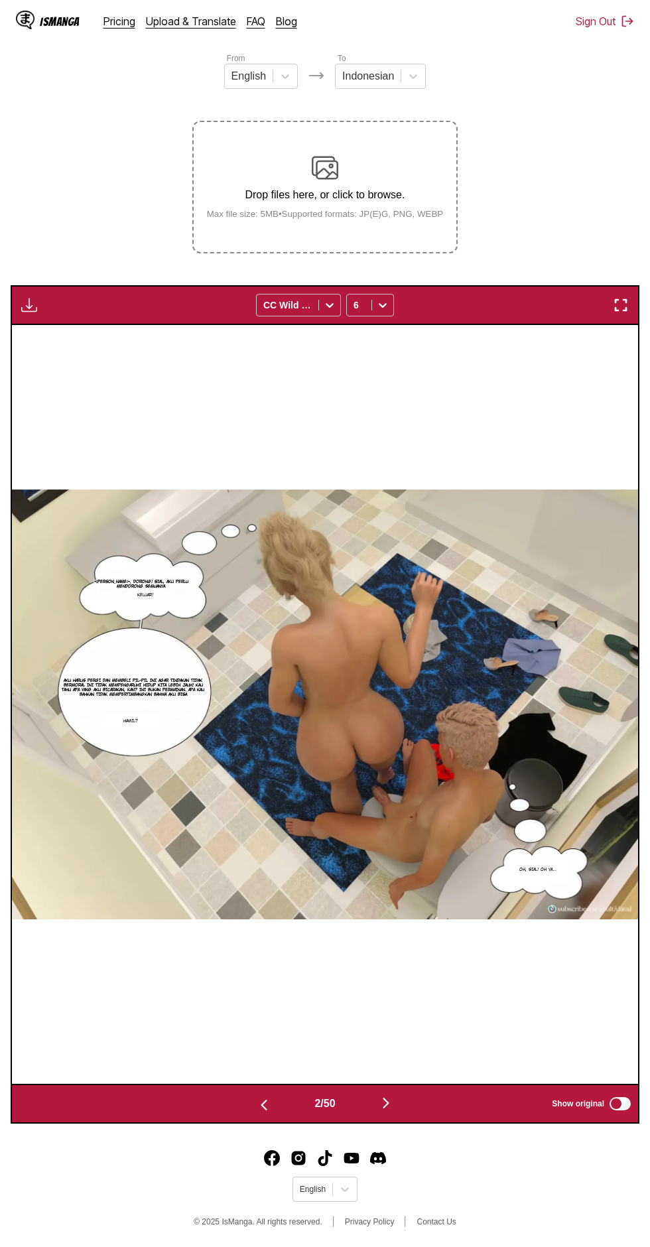
click at [622, 297] on img "button" at bounding box center [621, 305] width 16 height 16
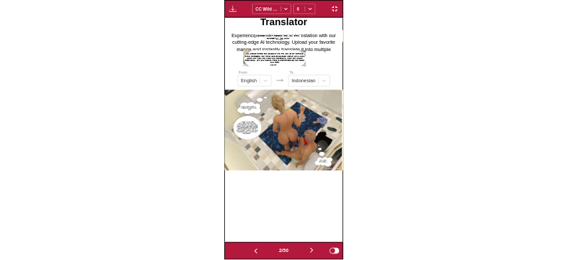
scroll to position [0, 566]
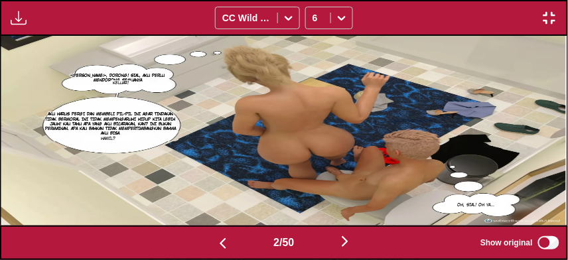
click at [399, 131] on img at bounding box center [283, 131] width 565 height 190
click at [337, 251] on button "button" at bounding box center [345, 242] width 80 height 19
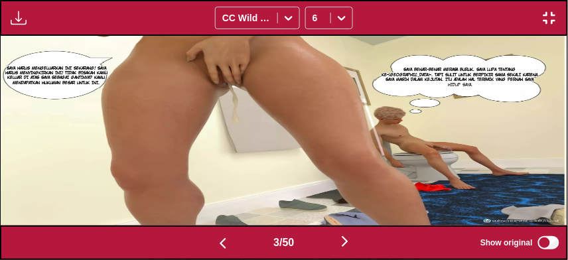
click at [347, 249] on img "button" at bounding box center [345, 241] width 16 height 16
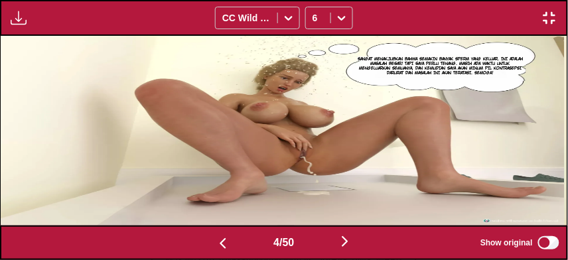
click at [342, 252] on button "button" at bounding box center [345, 242] width 80 height 19
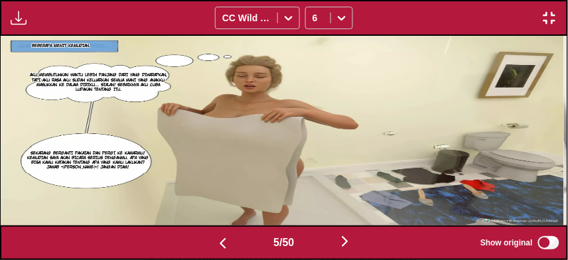
click at [336, 252] on button "button" at bounding box center [345, 242] width 80 height 19
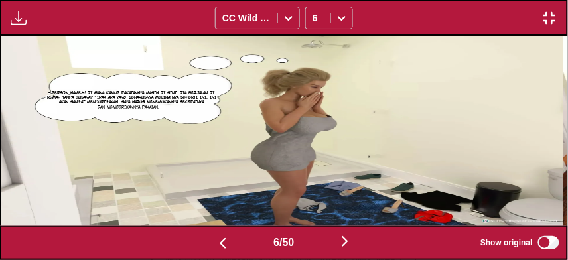
click at [335, 248] on button "button" at bounding box center [345, 242] width 80 height 19
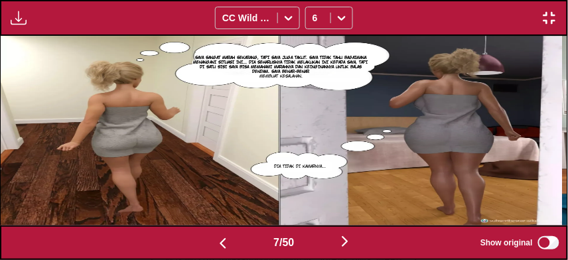
click at [333, 249] on button "button" at bounding box center [345, 242] width 80 height 19
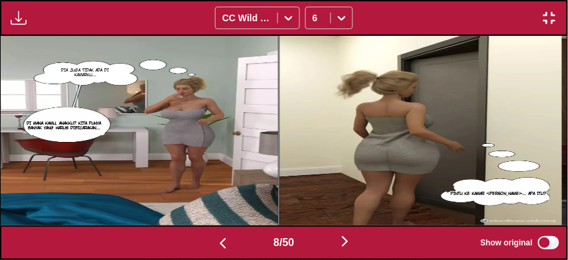
click at [332, 249] on button "button" at bounding box center [345, 242] width 80 height 19
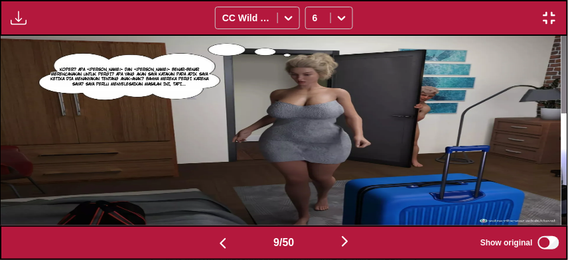
click at [331, 245] on button "button" at bounding box center [345, 242] width 80 height 19
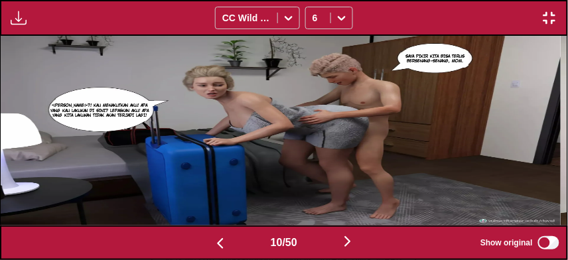
click at [330, 244] on button "button" at bounding box center [348, 242] width 80 height 19
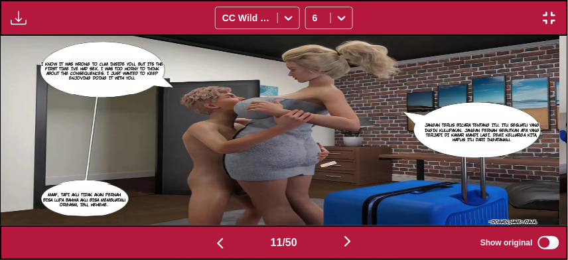
click at [328, 245] on button "button" at bounding box center [348, 242] width 80 height 19
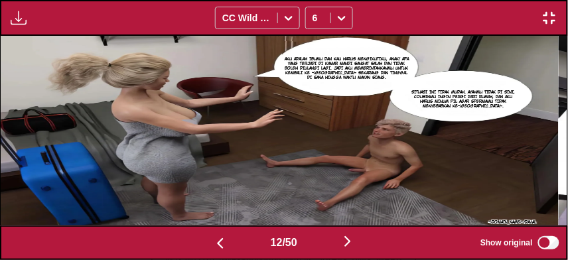
click at [324, 244] on button "button" at bounding box center [348, 242] width 80 height 19
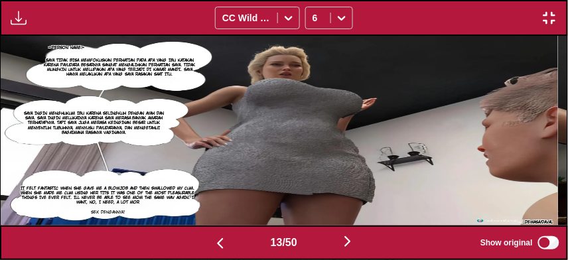
click at [324, 249] on button "button" at bounding box center [348, 242] width 80 height 19
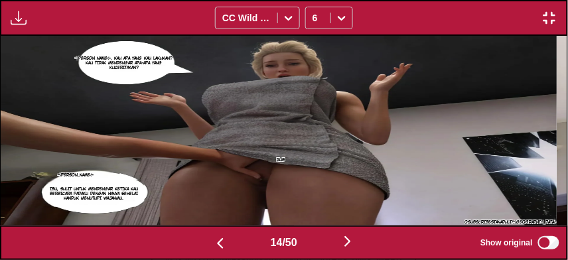
click at [322, 250] on button "button" at bounding box center [348, 242] width 80 height 19
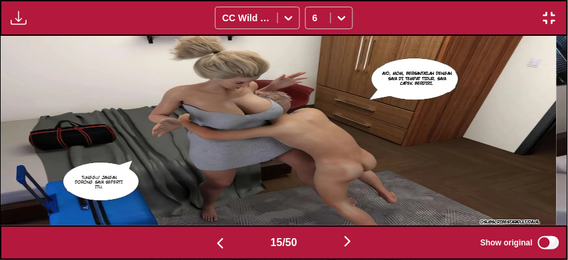
click at [348, 248] on img "button" at bounding box center [348, 241] width 16 height 16
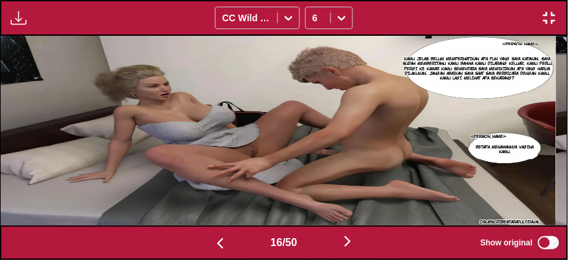
click at [348, 248] on img "button" at bounding box center [348, 241] width 16 height 16
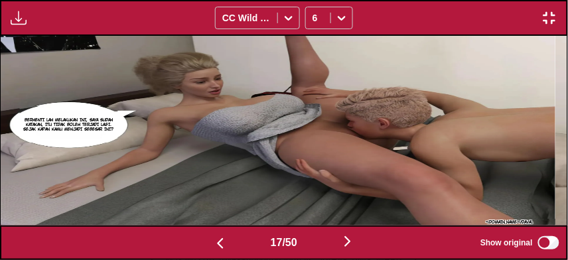
click at [346, 252] on button "button" at bounding box center [348, 242] width 80 height 19
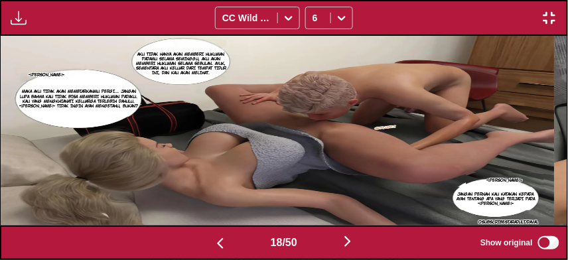
click at [342, 243] on img "button" at bounding box center [348, 241] width 16 height 16
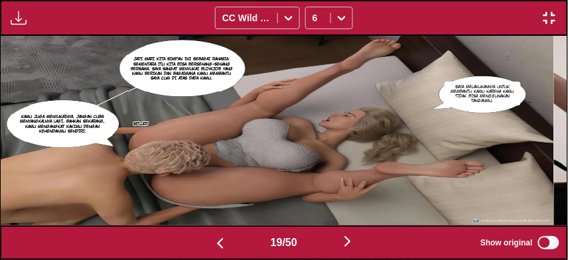
click at [336, 241] on button "button" at bounding box center [348, 242] width 80 height 19
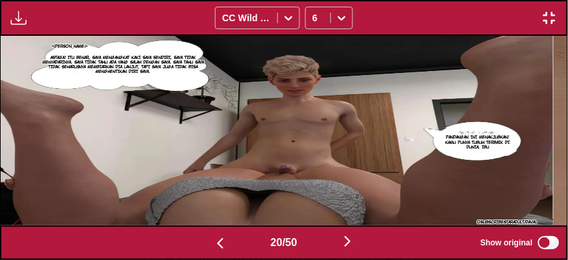
click at [336, 243] on button "button" at bounding box center [348, 242] width 80 height 19
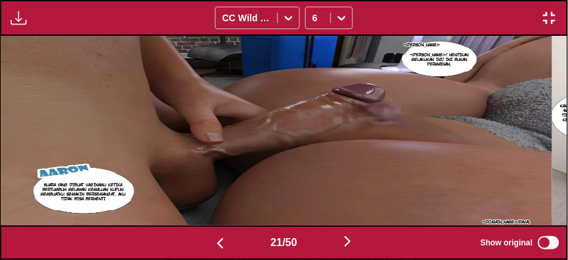
click at [336, 244] on button "button" at bounding box center [348, 242] width 80 height 19
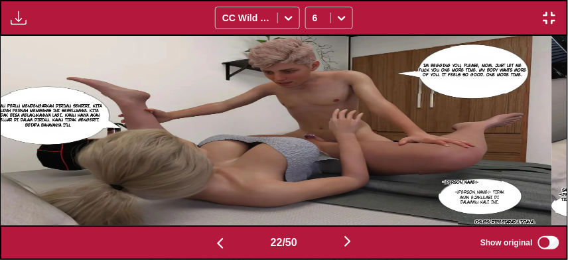
click at [334, 245] on button "button" at bounding box center [348, 242] width 80 height 19
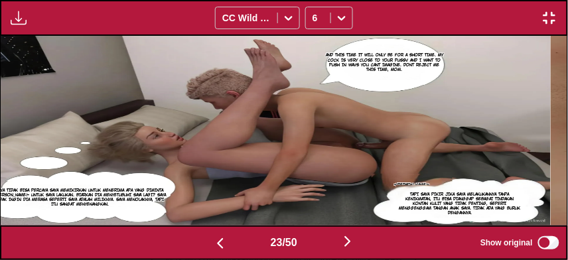
click at [332, 243] on button "button" at bounding box center [348, 242] width 80 height 19
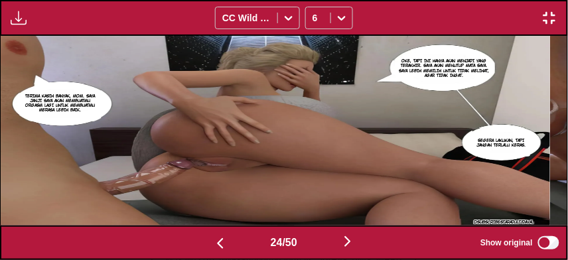
click at [233, 243] on button "button" at bounding box center [220, 242] width 80 height 19
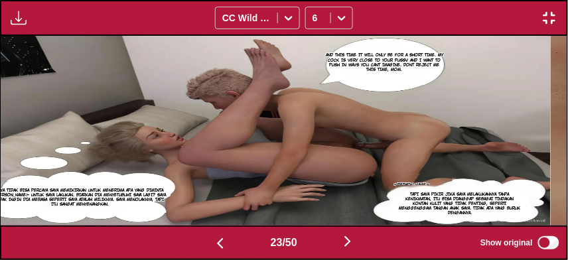
click at [342, 245] on img "button" at bounding box center [348, 241] width 16 height 16
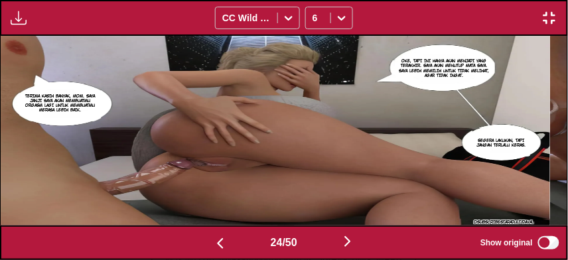
click at [343, 245] on img "button" at bounding box center [348, 241] width 16 height 16
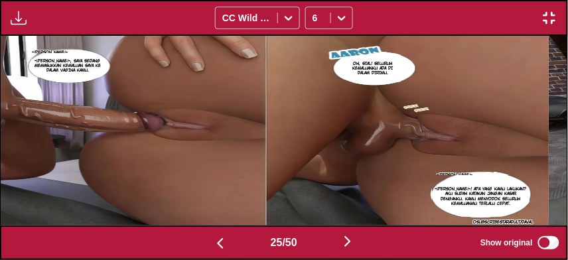
click at [328, 243] on button "button" at bounding box center [348, 242] width 80 height 19
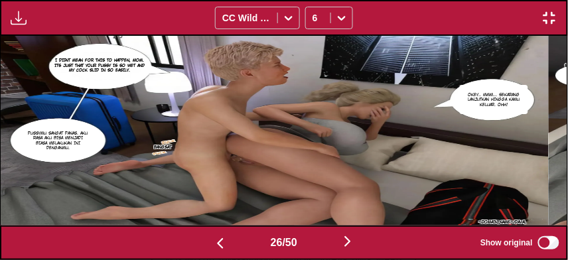
click at [329, 244] on button "button" at bounding box center [348, 242] width 80 height 19
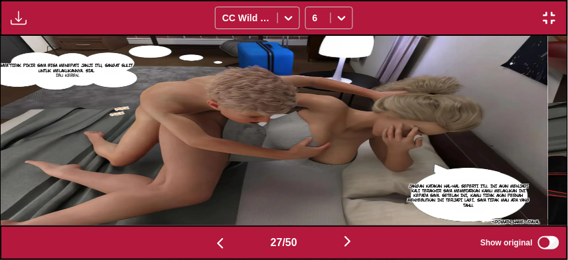
click at [328, 244] on button "button" at bounding box center [348, 242] width 80 height 19
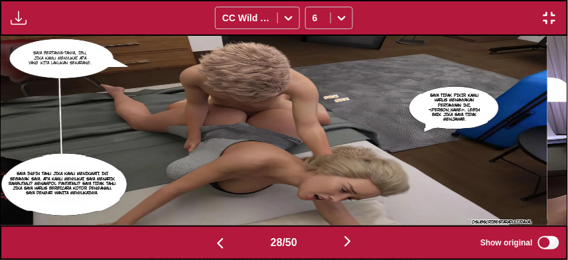
click at [328, 243] on button "button" at bounding box center [348, 242] width 80 height 19
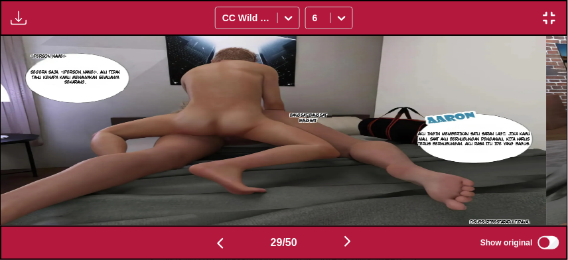
click at [328, 241] on button "button" at bounding box center [348, 242] width 80 height 19
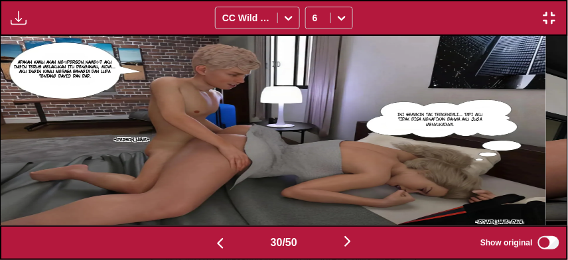
click at [328, 241] on button "button" at bounding box center [348, 242] width 80 height 19
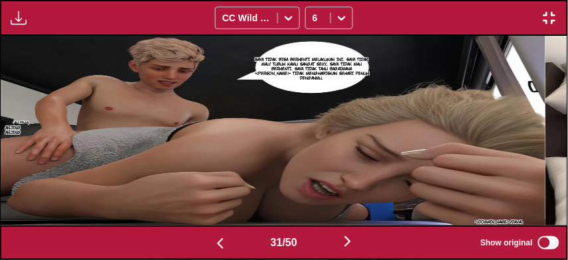
click at [326, 239] on button "button" at bounding box center [348, 242] width 80 height 19
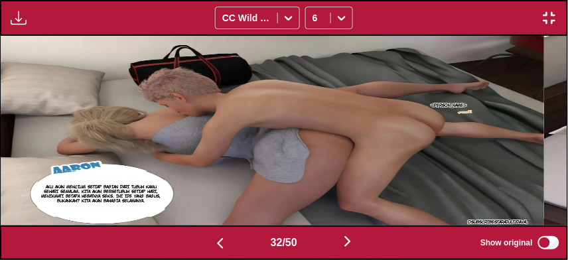
click at [327, 243] on button "button" at bounding box center [348, 242] width 80 height 19
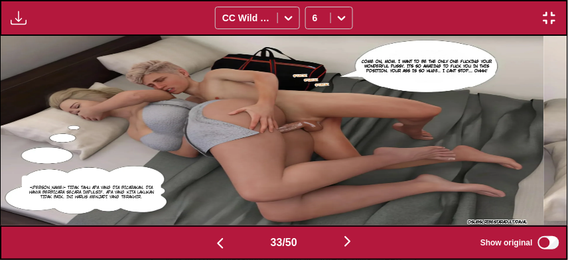
click at [326, 241] on button "button" at bounding box center [348, 242] width 80 height 19
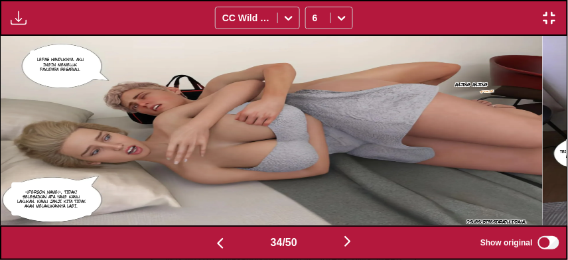
click at [326, 239] on button "button" at bounding box center [348, 242] width 80 height 19
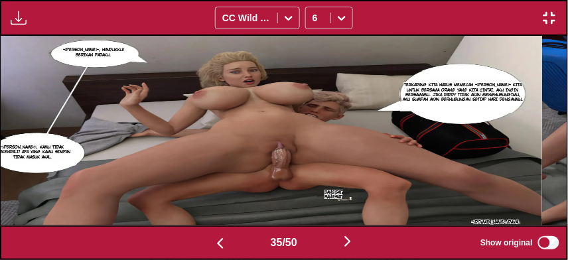
click at [326, 241] on button "button" at bounding box center [348, 242] width 80 height 19
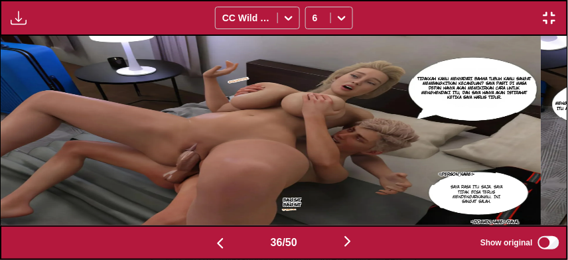
click at [326, 239] on button "button" at bounding box center [348, 242] width 80 height 19
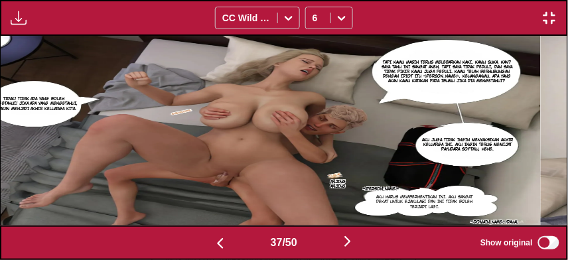
click at [325, 239] on button "button" at bounding box center [348, 242] width 80 height 19
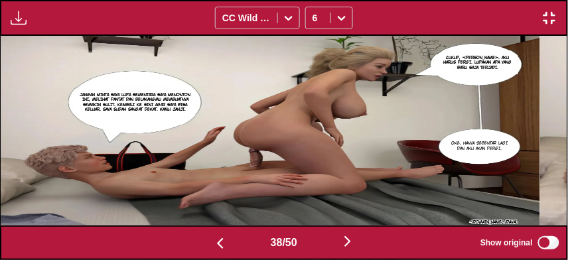
click at [326, 239] on button "button" at bounding box center [348, 242] width 80 height 19
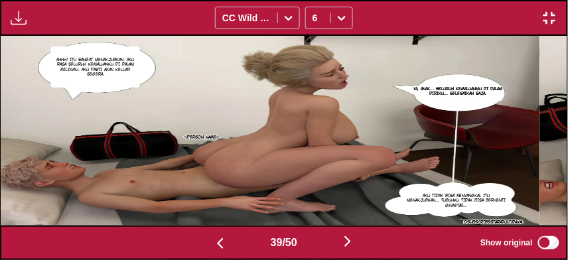
click at [332, 241] on button "button" at bounding box center [348, 242] width 80 height 19
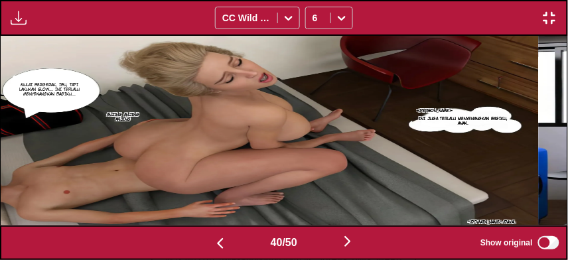
click at [327, 247] on button "button" at bounding box center [348, 242] width 80 height 19
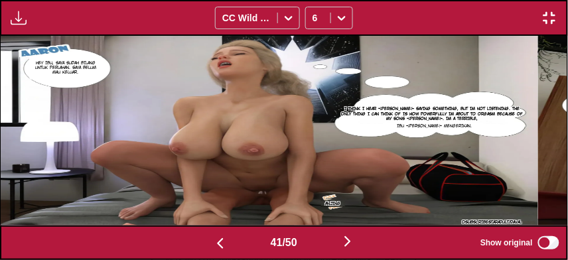
click at [325, 239] on button "button" at bounding box center [348, 242] width 80 height 19
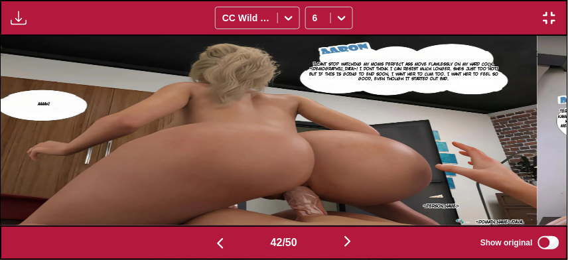
click at [324, 239] on button "button" at bounding box center [348, 242] width 80 height 19
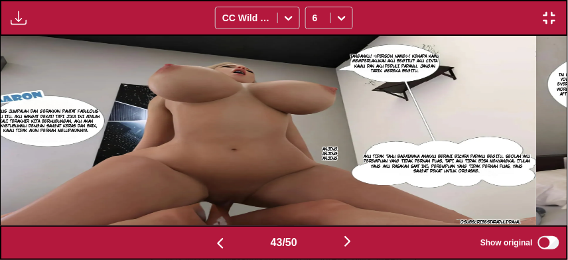
click at [324, 239] on button "button" at bounding box center [348, 242] width 80 height 19
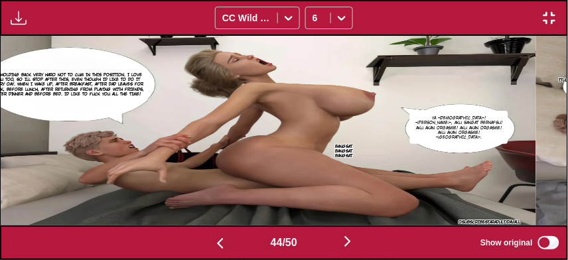
click at [324, 238] on button "button" at bounding box center [348, 242] width 80 height 19
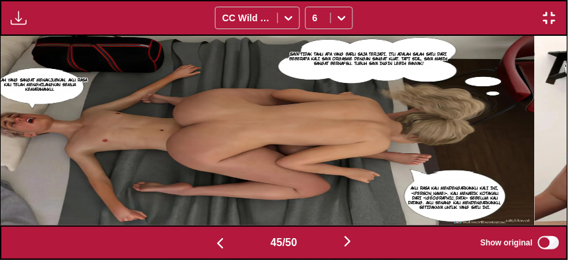
click at [324, 239] on button "button" at bounding box center [348, 242] width 80 height 19
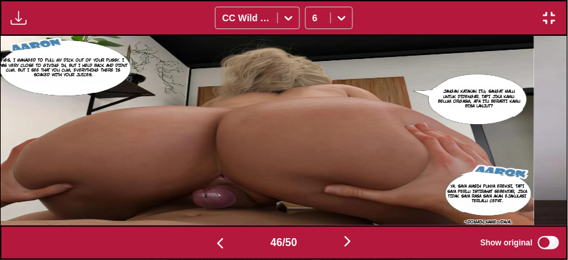
click at [324, 239] on button "button" at bounding box center [348, 242] width 80 height 19
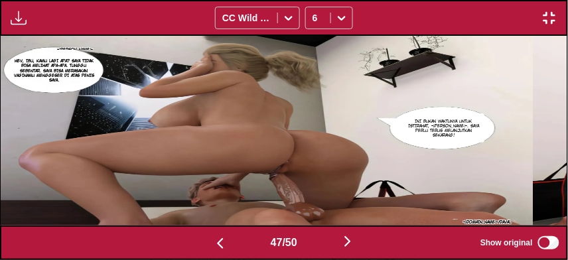
click at [325, 239] on button "button" at bounding box center [348, 242] width 80 height 19
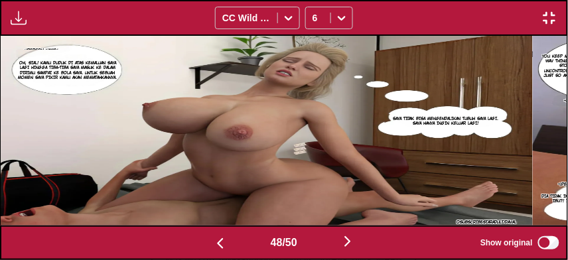
click at [324, 238] on button "button" at bounding box center [348, 242] width 80 height 19
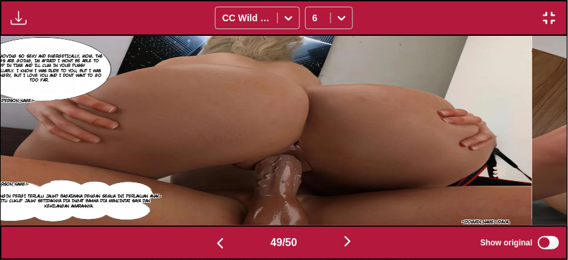
click at [324, 239] on button "button" at bounding box center [348, 242] width 80 height 19
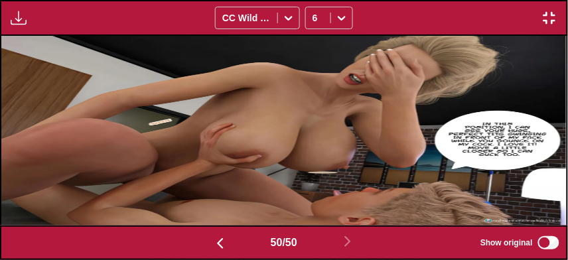
click at [229, 242] on button "button" at bounding box center [220, 242] width 80 height 19
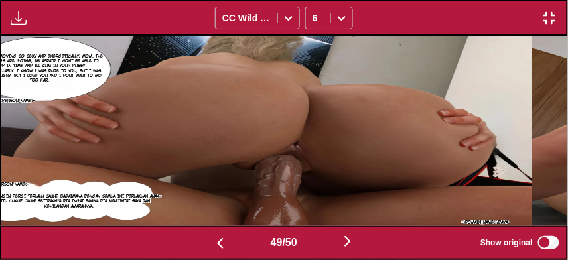
click at [233, 247] on button "button" at bounding box center [220, 242] width 80 height 19
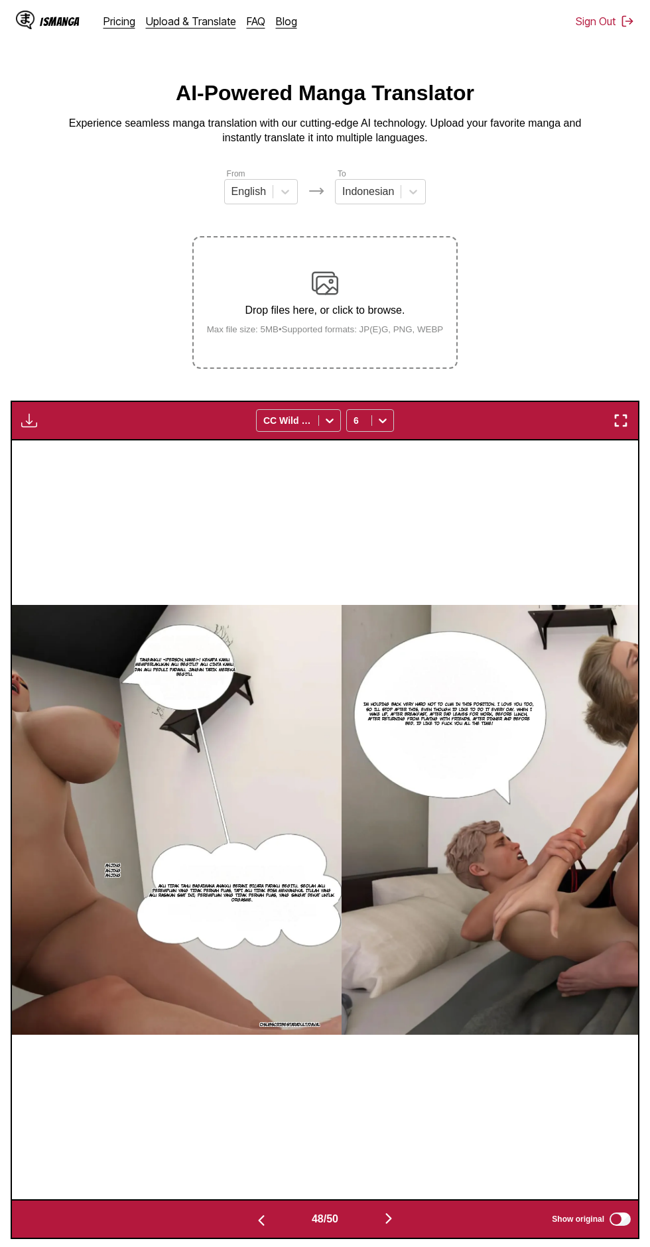
scroll to position [0, 29433]
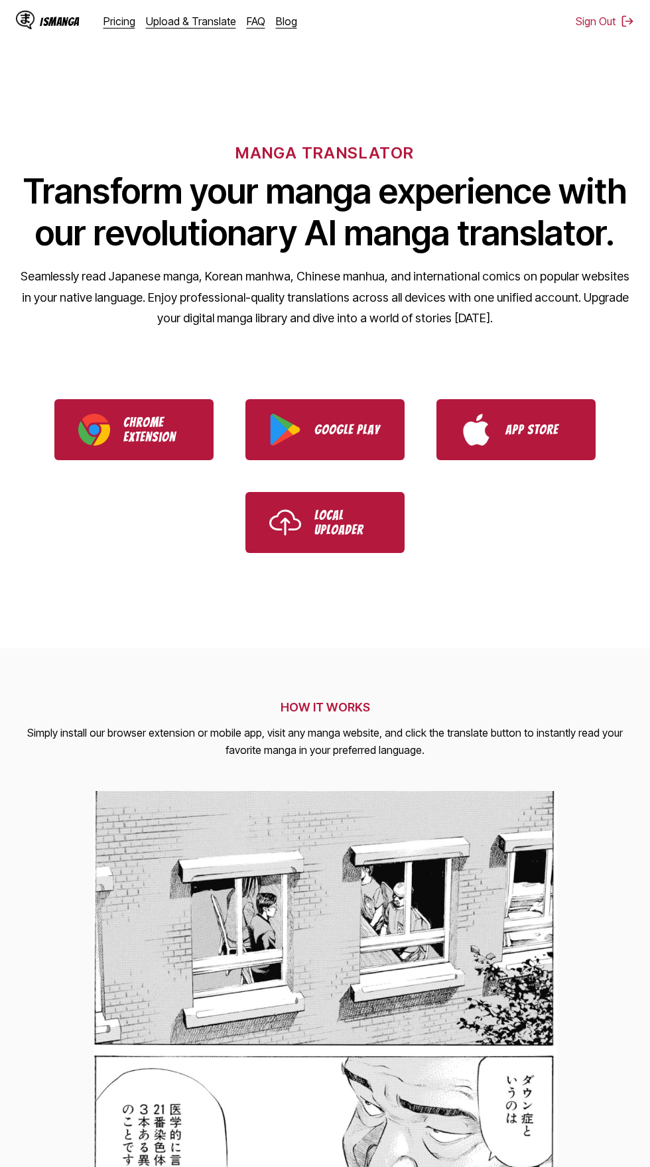
click at [208, 21] on link "Upload & Translate" at bounding box center [191, 21] width 90 height 13
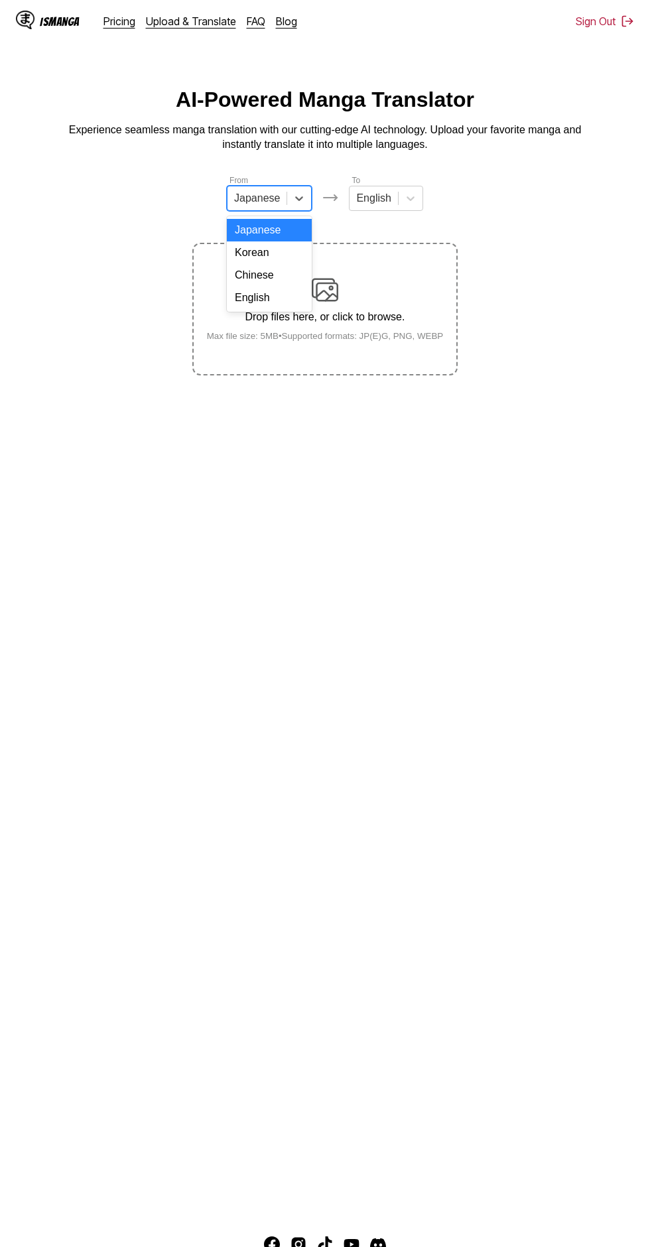
click at [265, 292] on div "English" at bounding box center [269, 297] width 85 height 23
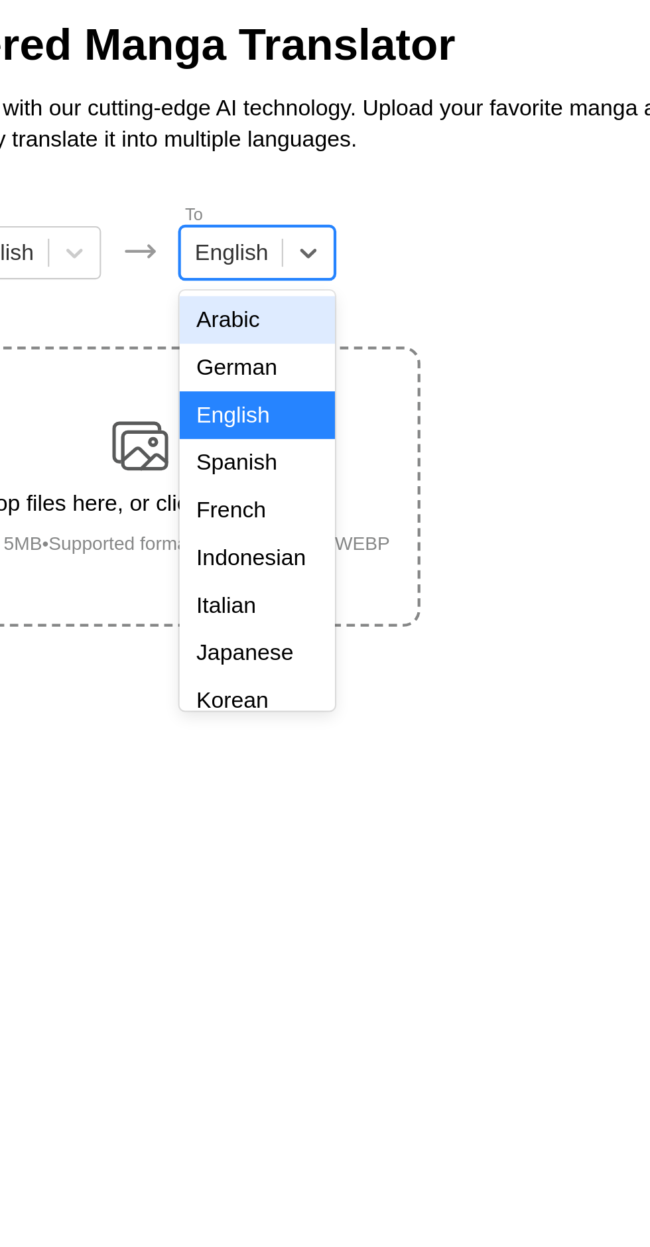
click at [388, 345] on div "Indonesian" at bounding box center [380, 343] width 74 height 23
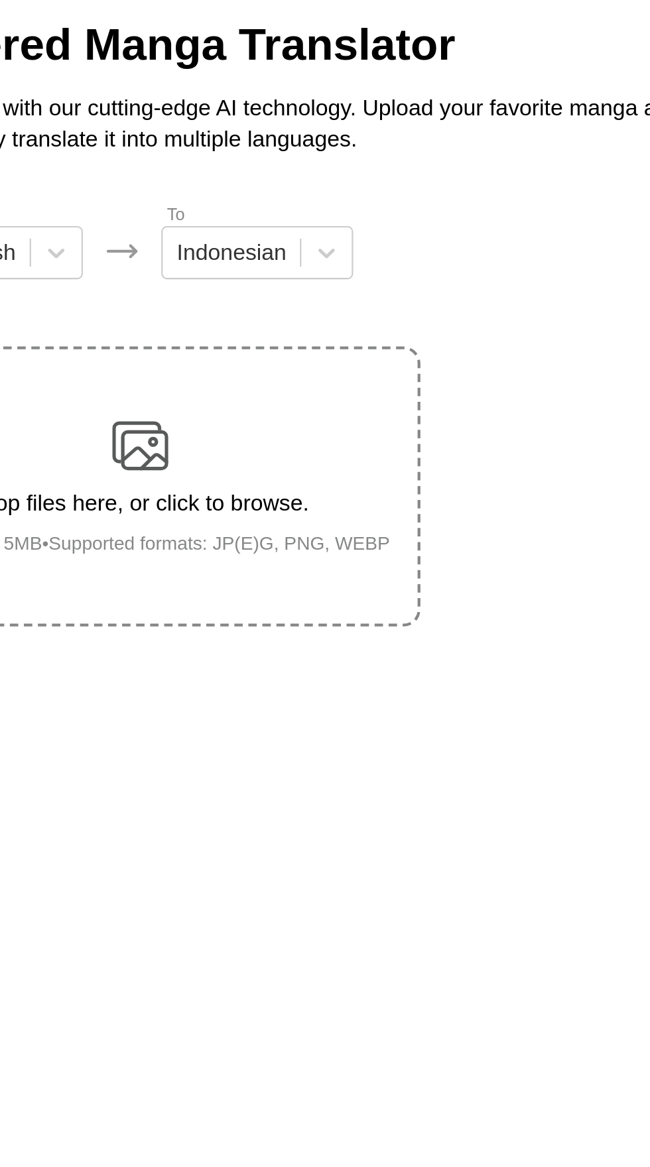
click at [336, 277] on img at bounding box center [325, 290] width 27 height 27
click at [0, 0] on input "Drop files here, or click to browse. Max file size: 5MB • Supported formats: JP…" at bounding box center [0, 0] width 0 height 0
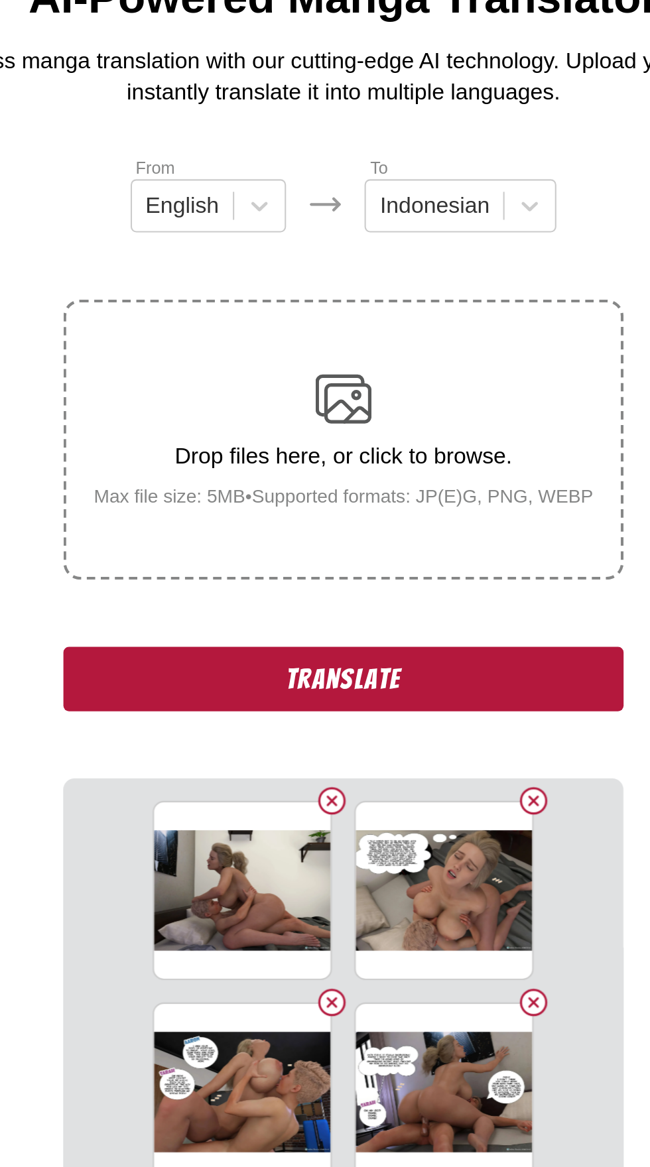
click at [381, 408] on button "Translate" at bounding box center [324, 422] width 265 height 31
